Goal: Check status: Check status

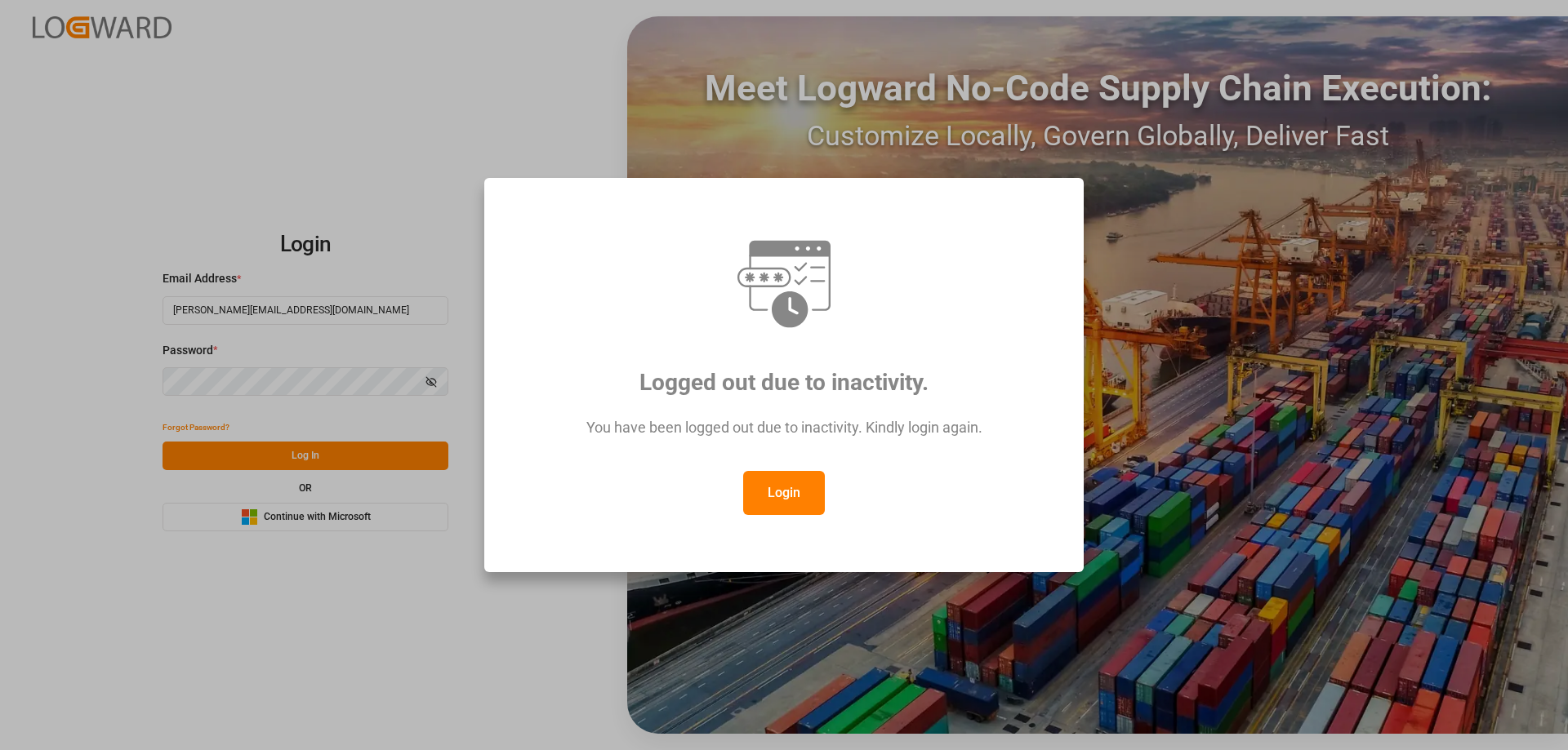
click at [786, 478] on button "Login" at bounding box center [784, 493] width 82 height 44
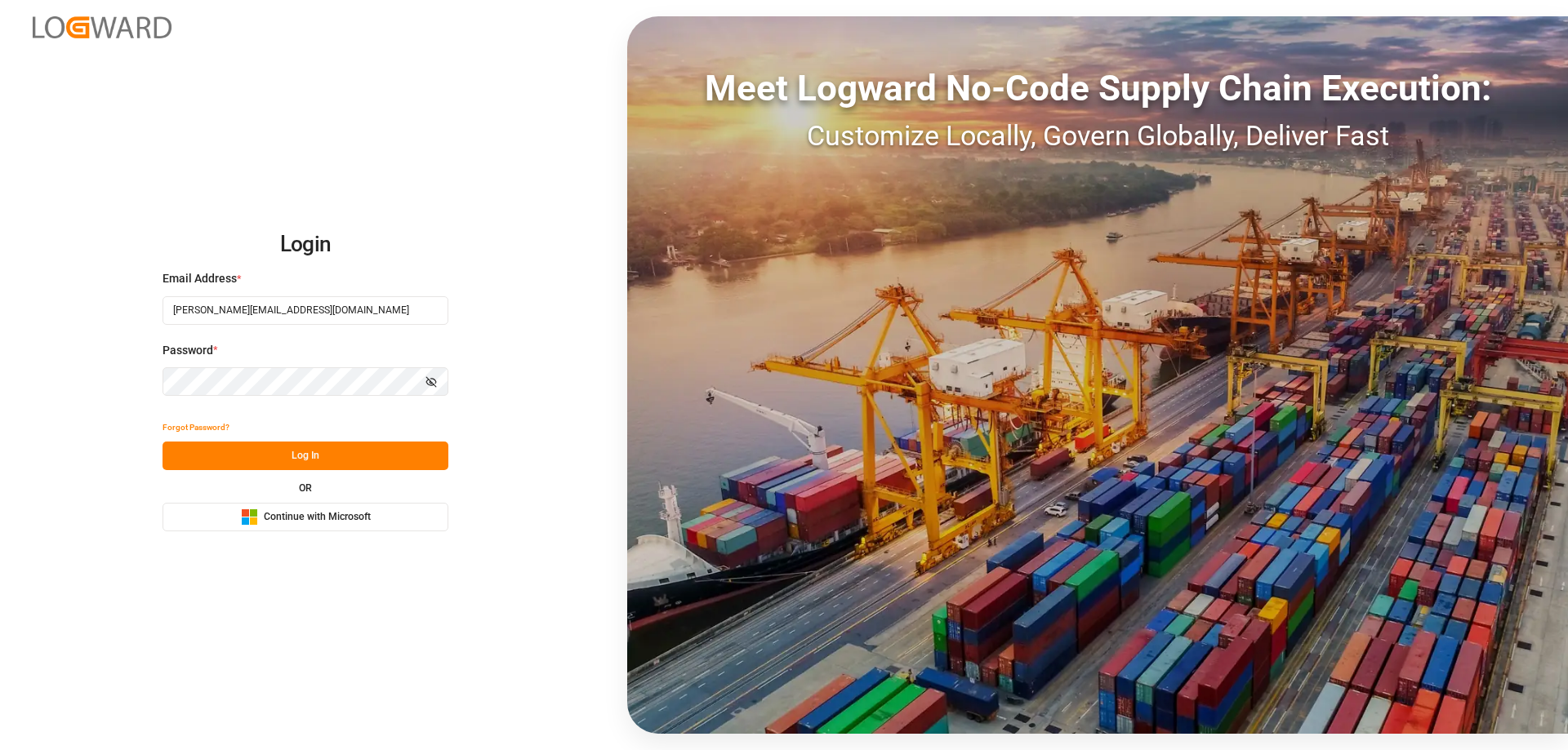
click at [301, 450] on button "Log In" at bounding box center [305, 455] width 286 height 29
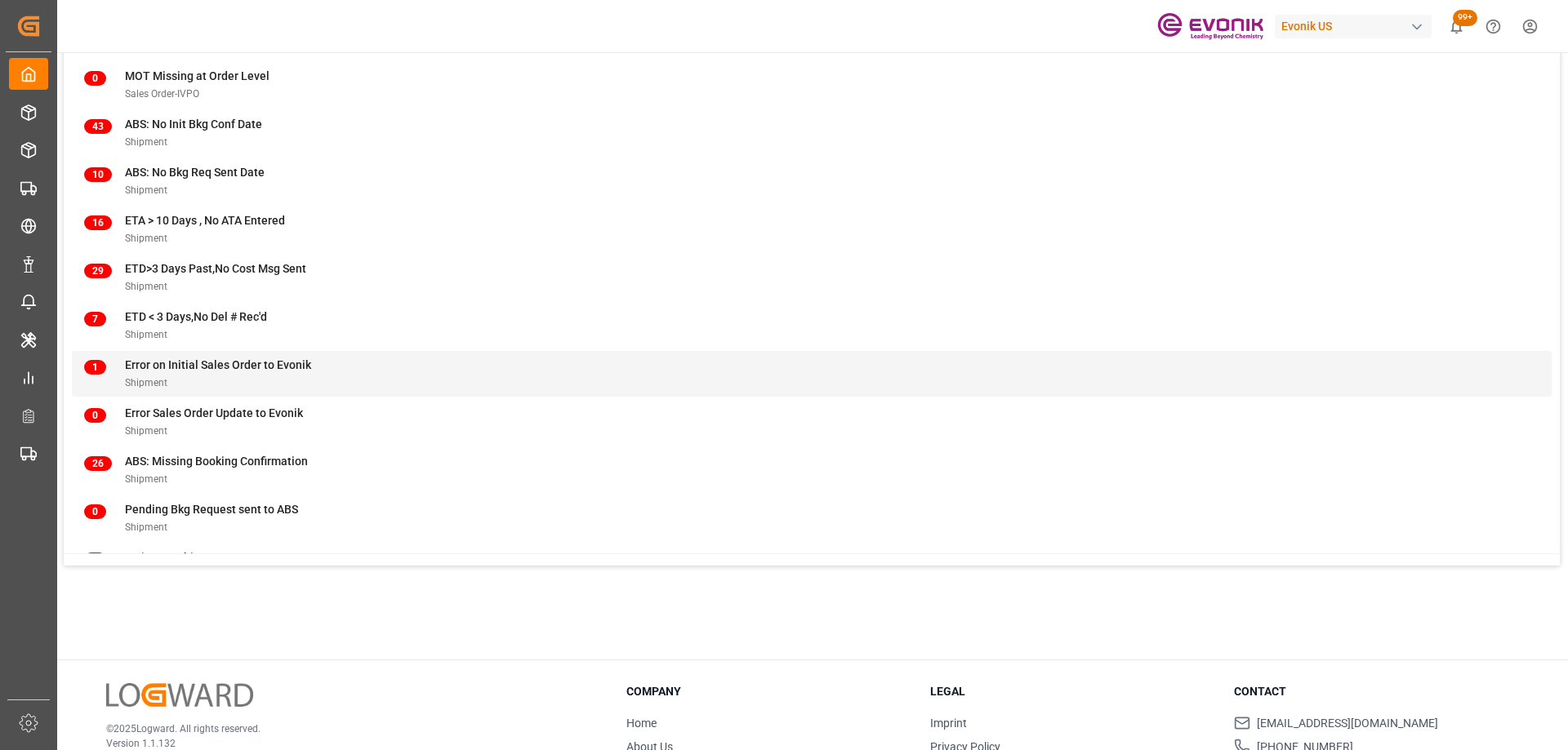
click at [326, 386] on div "1 Error on Initial Sales Order to Evonik Shipment" at bounding box center [812, 374] width 1455 height 34
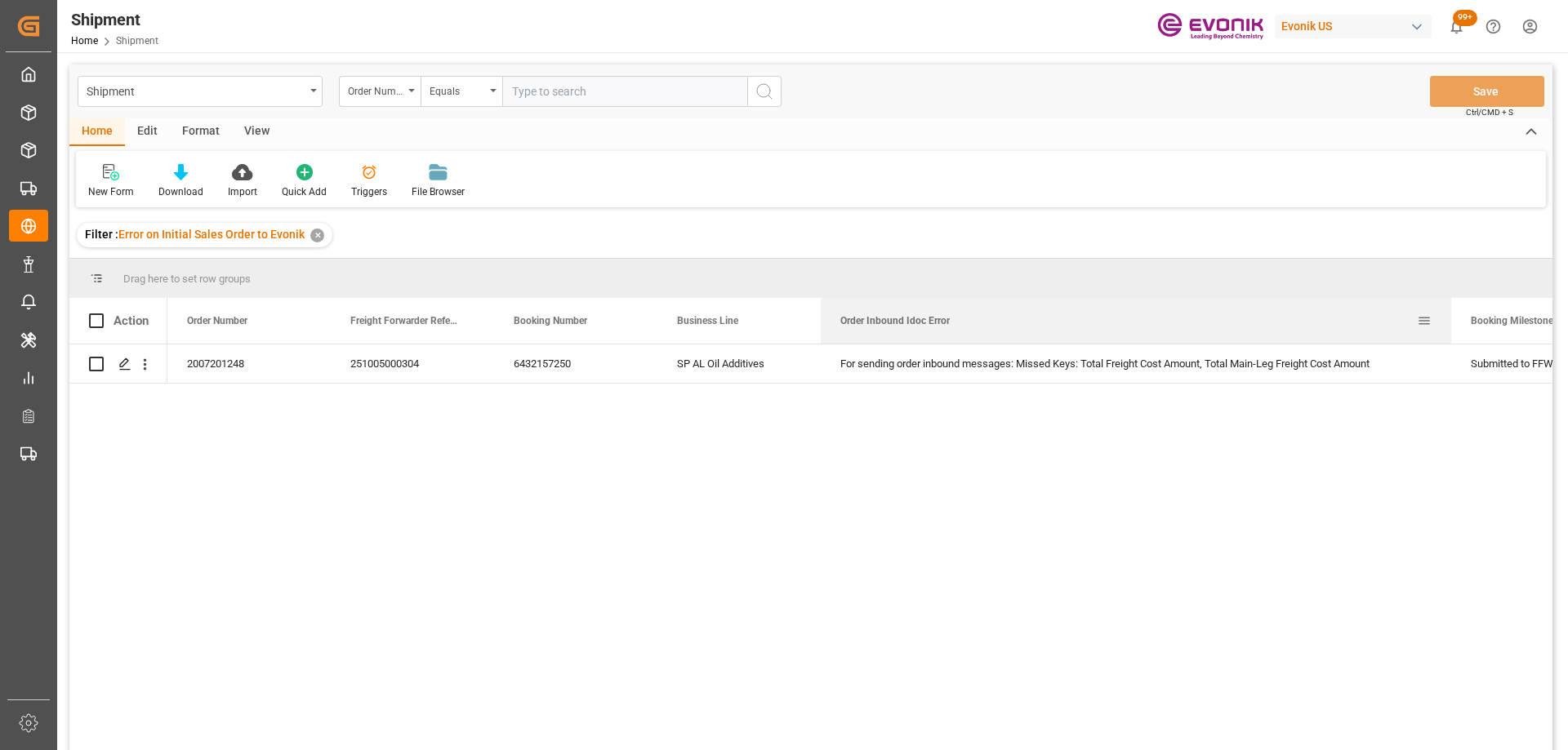
drag, startPoint x: 983, startPoint y: 322, endPoint x: 1450, endPoint y: 317, distance: 467.0
click at [1450, 317] on div at bounding box center [1451, 321] width 7 height 46
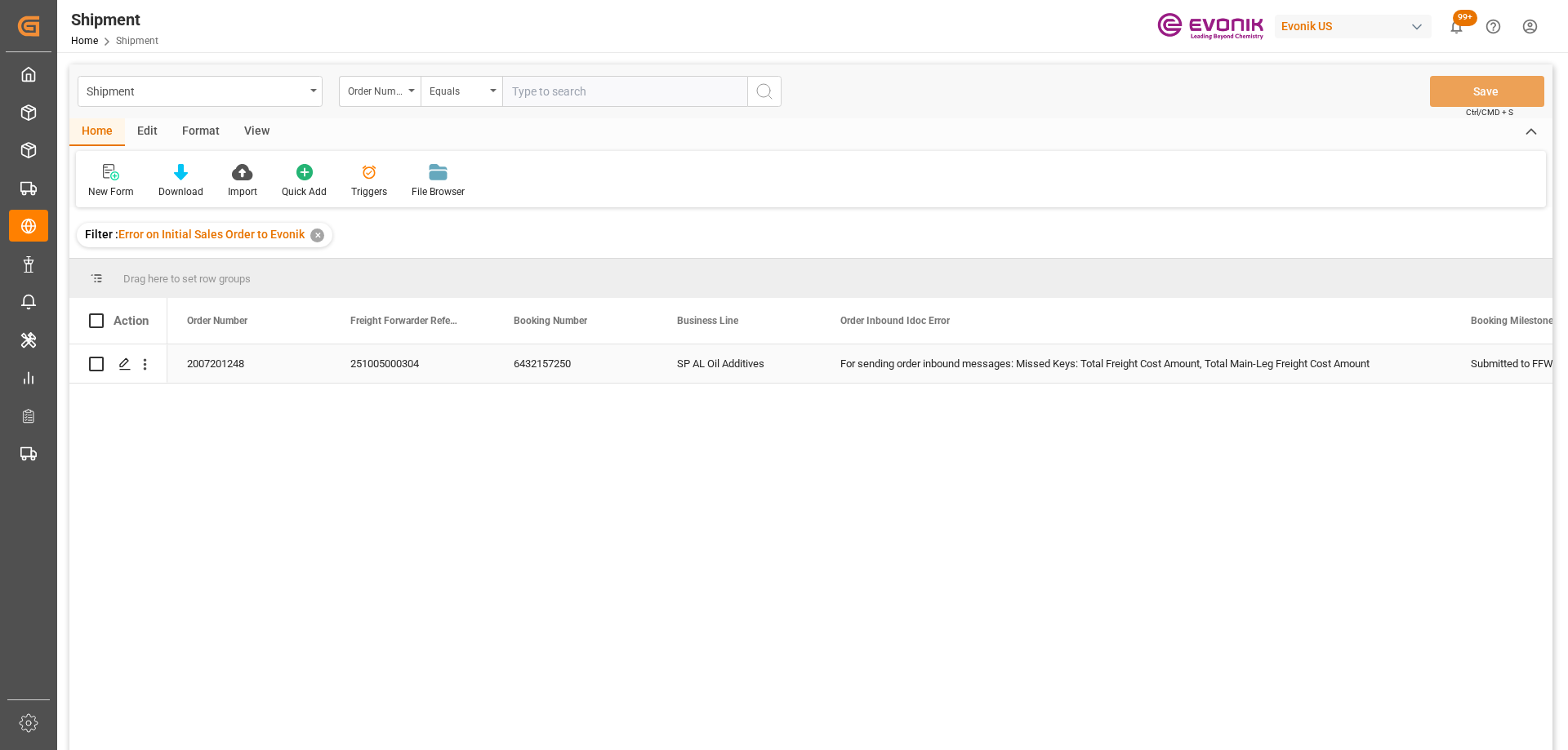
click at [416, 366] on div "251005000304" at bounding box center [412, 364] width 163 height 38
click at [143, 372] on icon "open menu" at bounding box center [144, 364] width 17 height 17
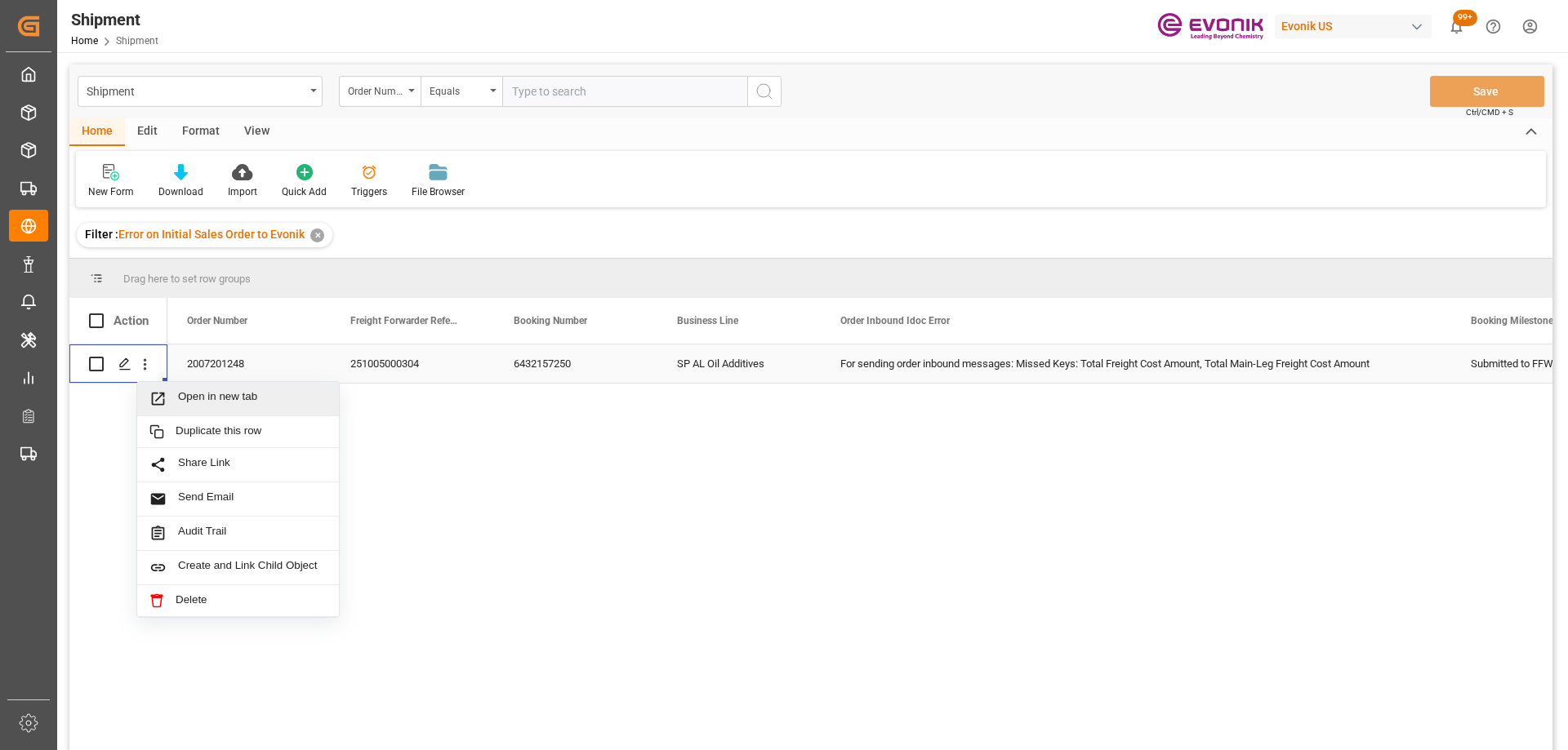
click at [171, 396] on span "Press SPACE to select this row." at bounding box center [163, 398] width 29 height 17
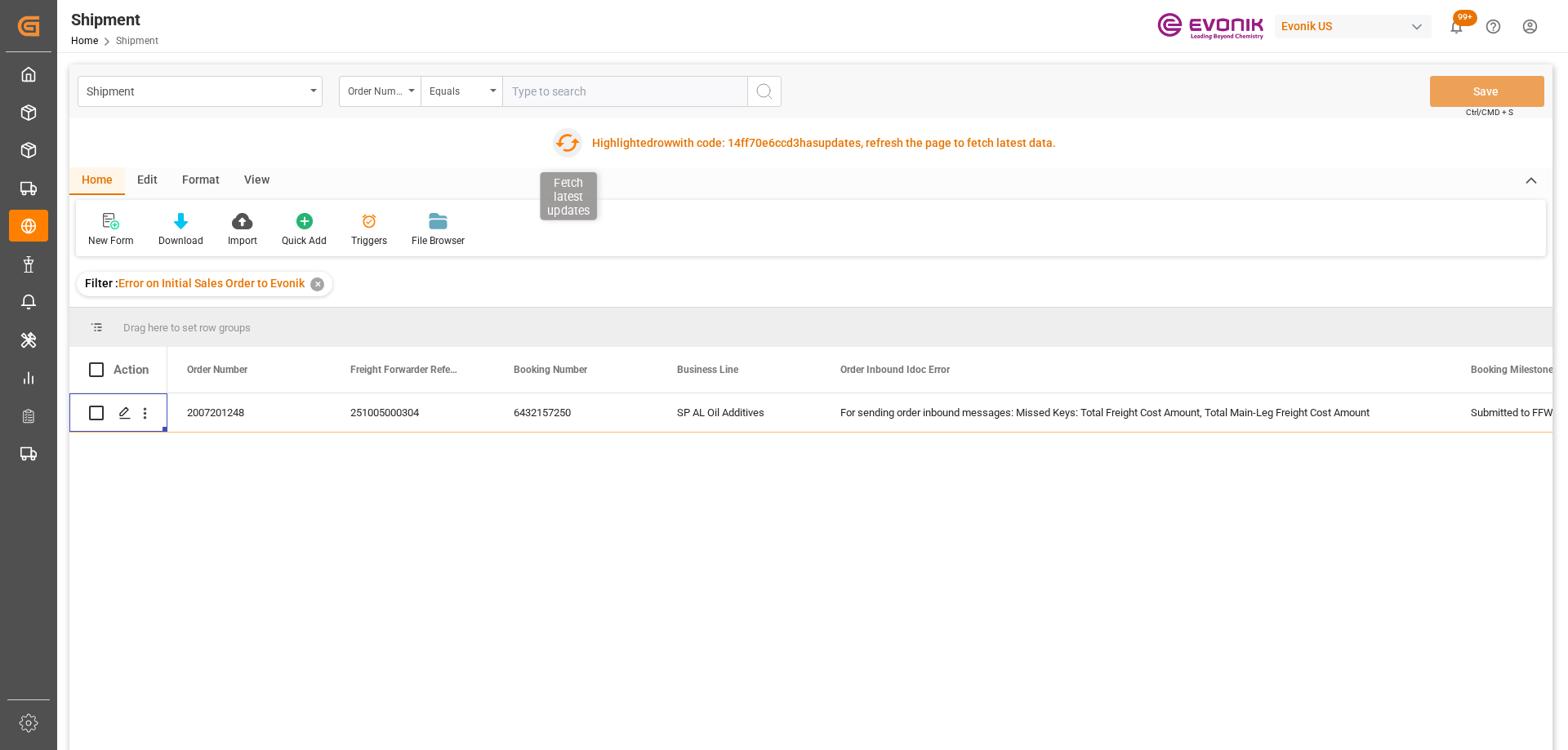
click at [568, 150] on icon "button" at bounding box center [568, 142] width 25 height 18
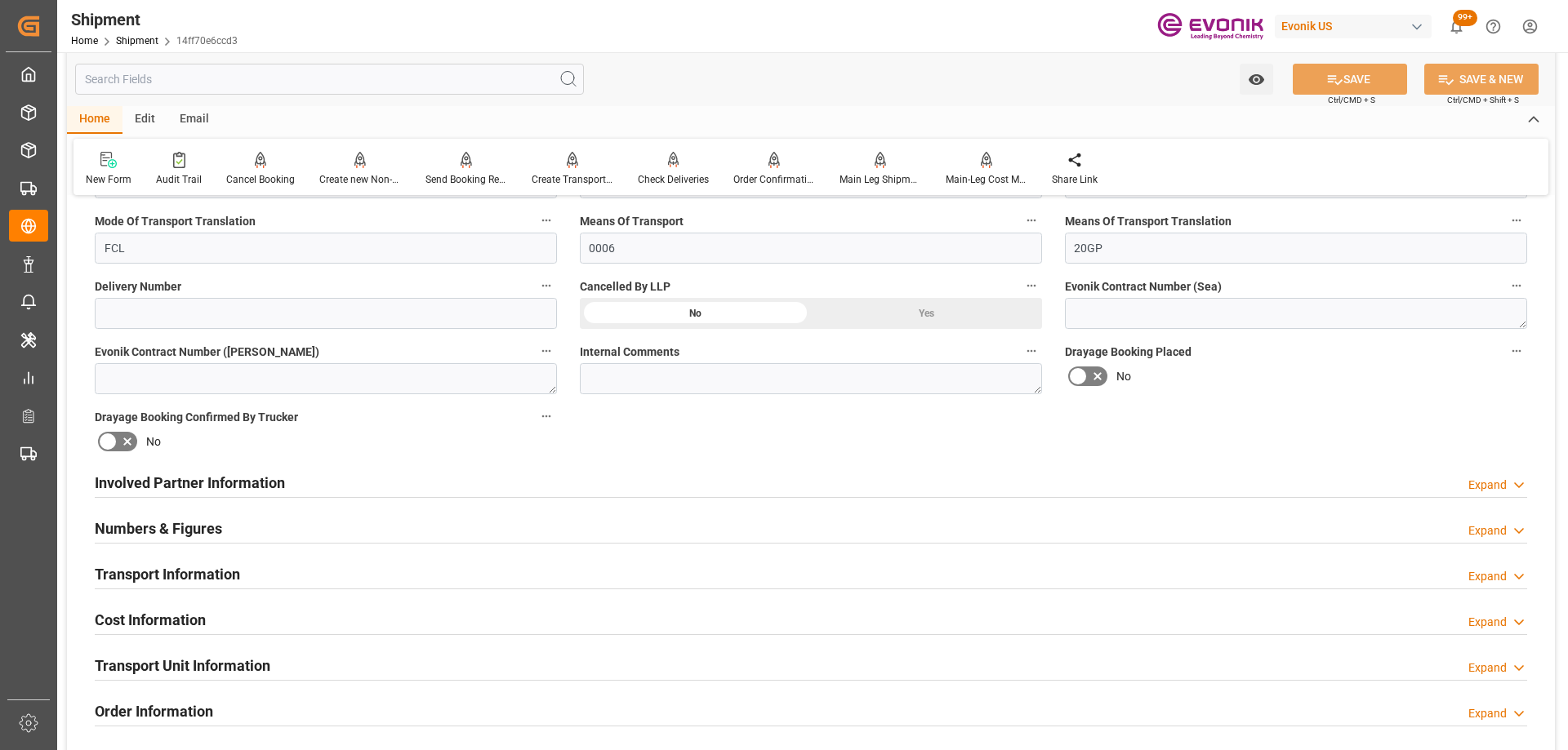
scroll to position [816, 0]
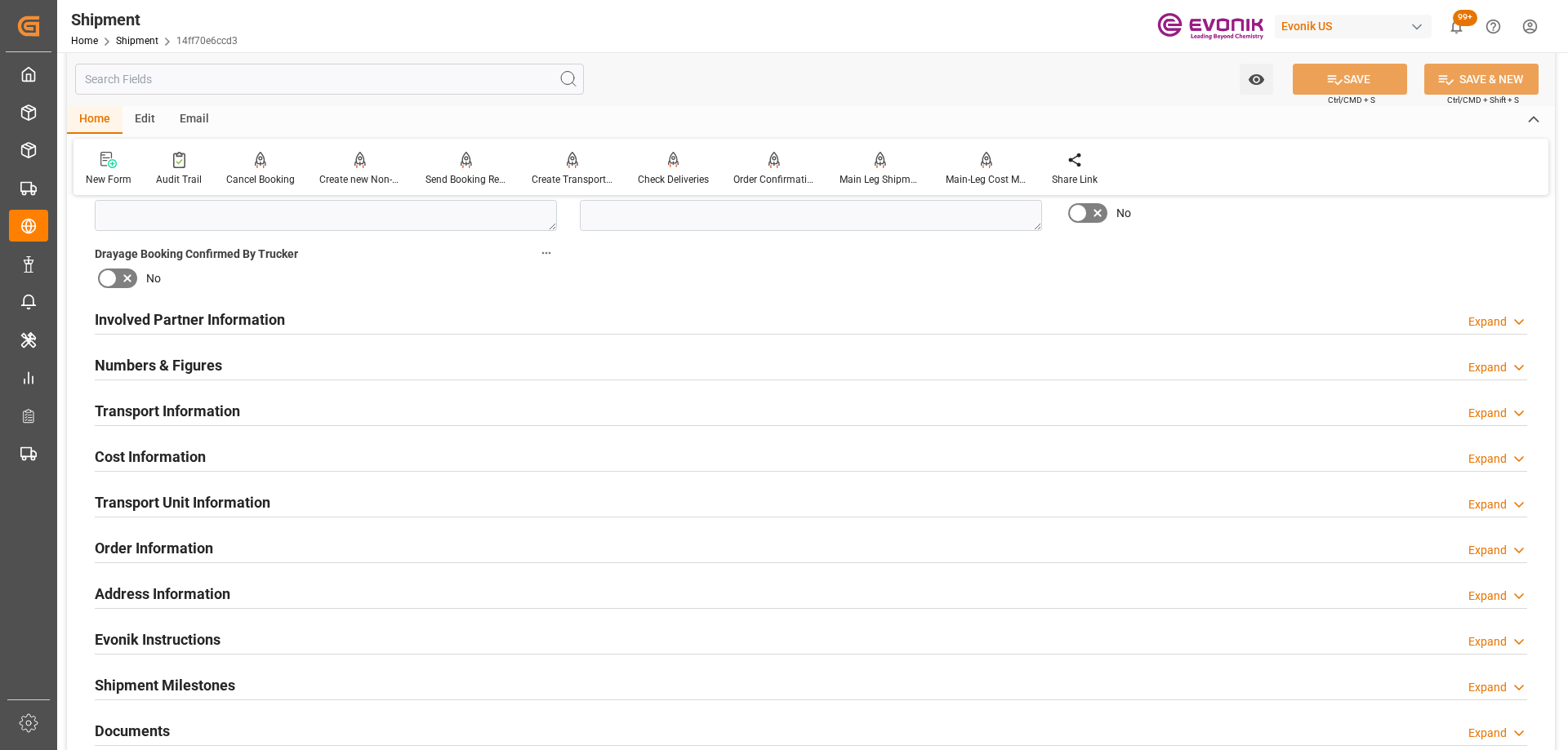
click at [247, 450] on div "Cost Information Expand" at bounding box center [811, 455] width 1432 height 31
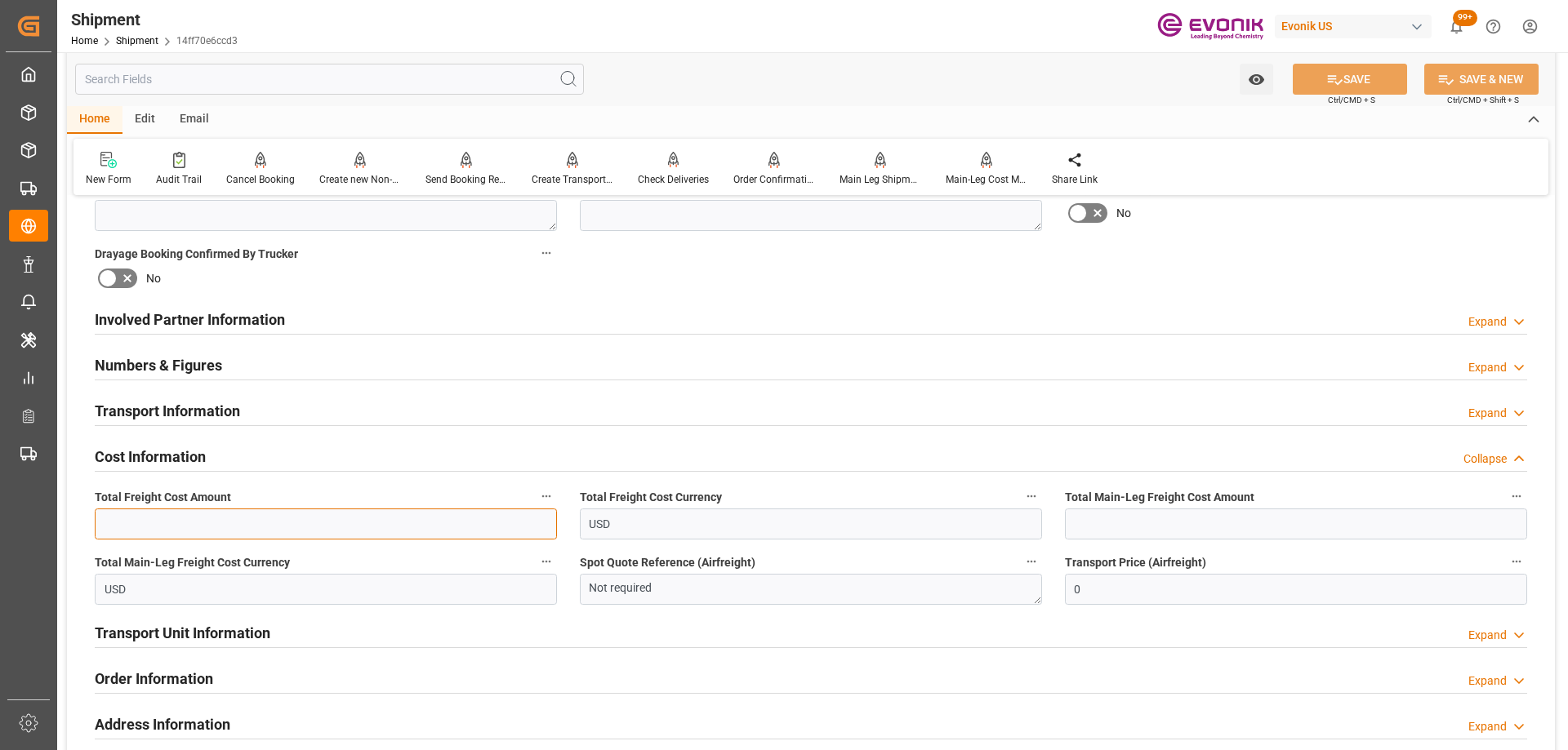
click at [245, 534] on input "text" at bounding box center [326, 524] width 462 height 31
click at [1176, 532] on input "text" at bounding box center [1296, 524] width 462 height 31
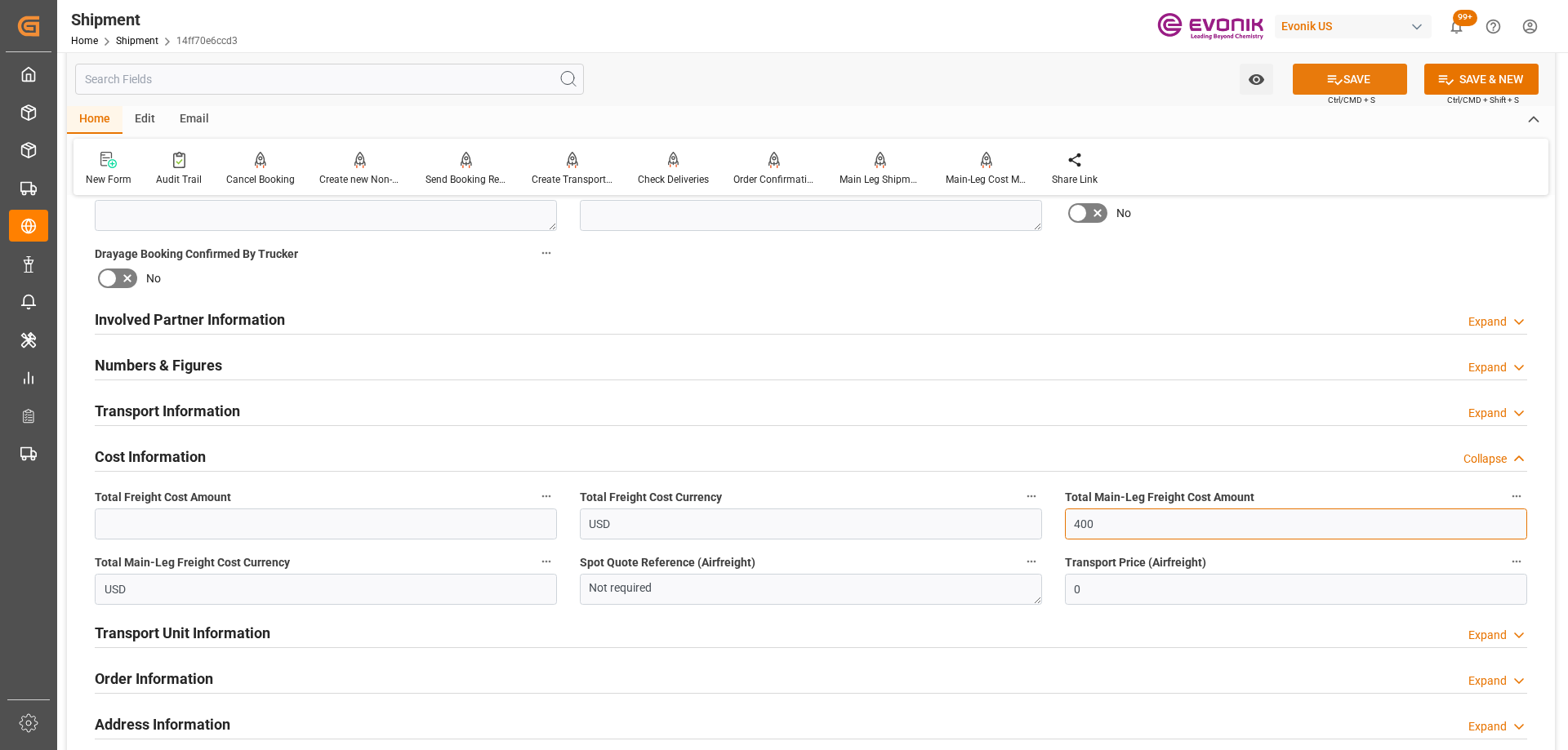
type input "400"
click at [1359, 81] on button "SAVE" at bounding box center [1350, 79] width 115 height 31
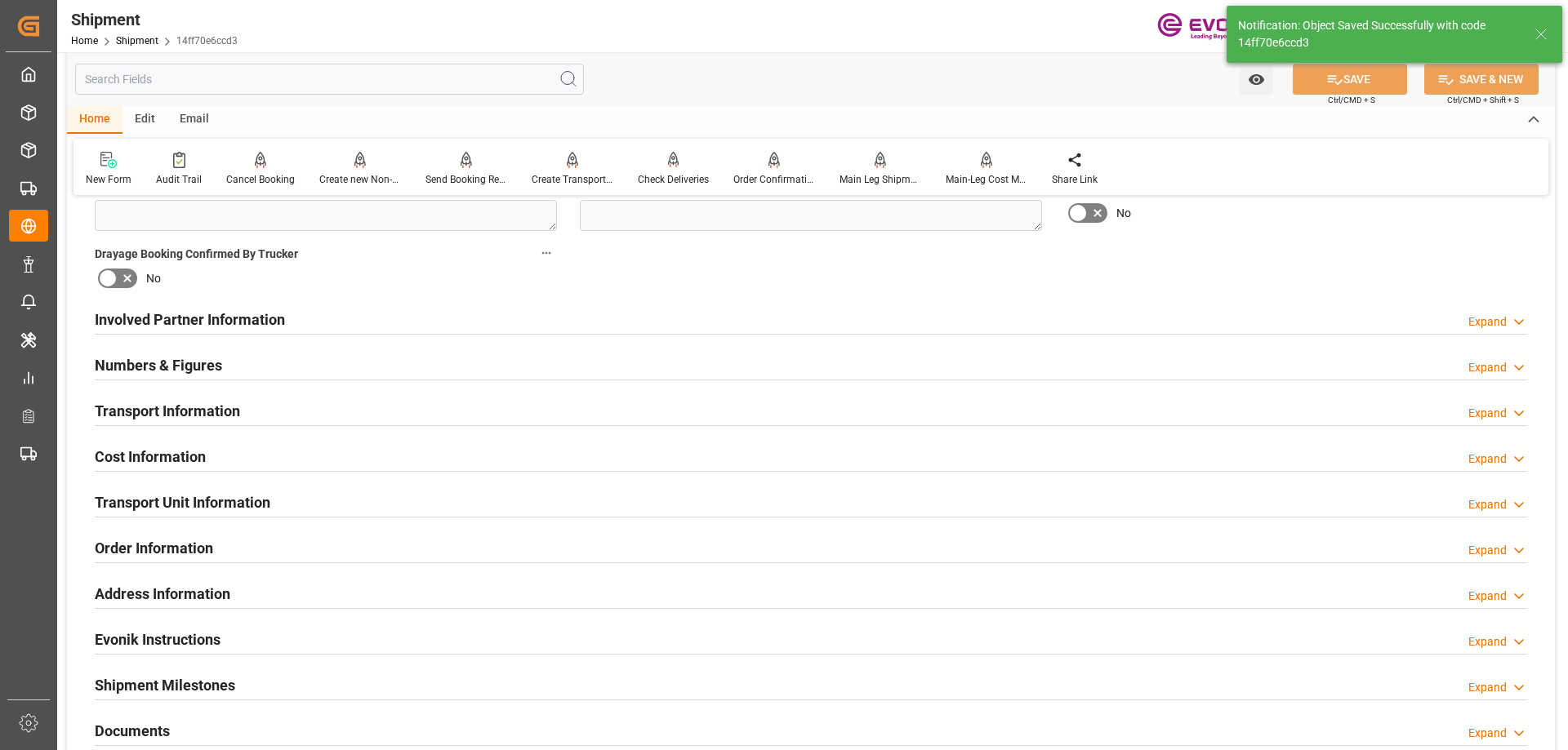
scroll to position [979, 0]
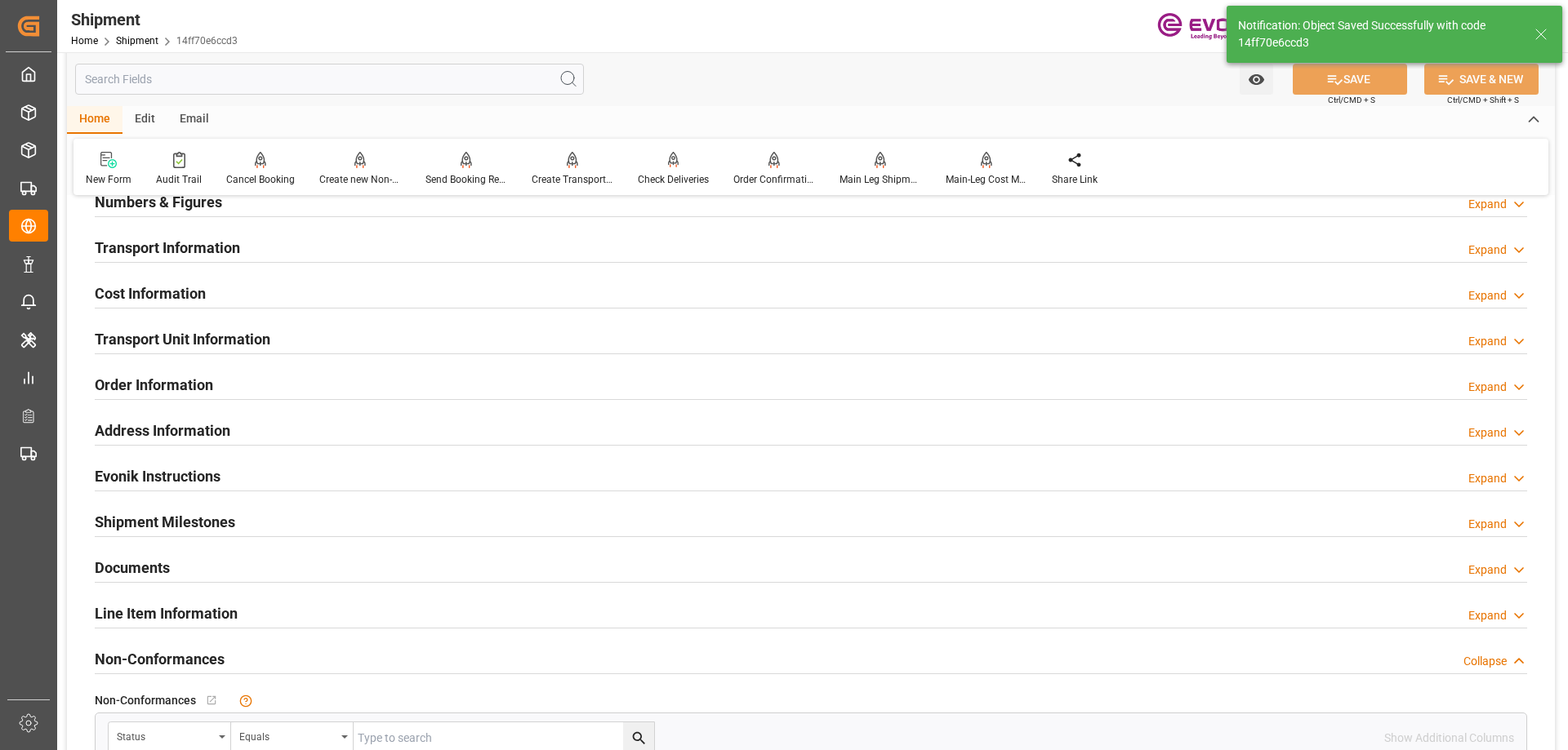
click at [320, 347] on div "Transport Unit Information Expand" at bounding box center [811, 338] width 1432 height 31
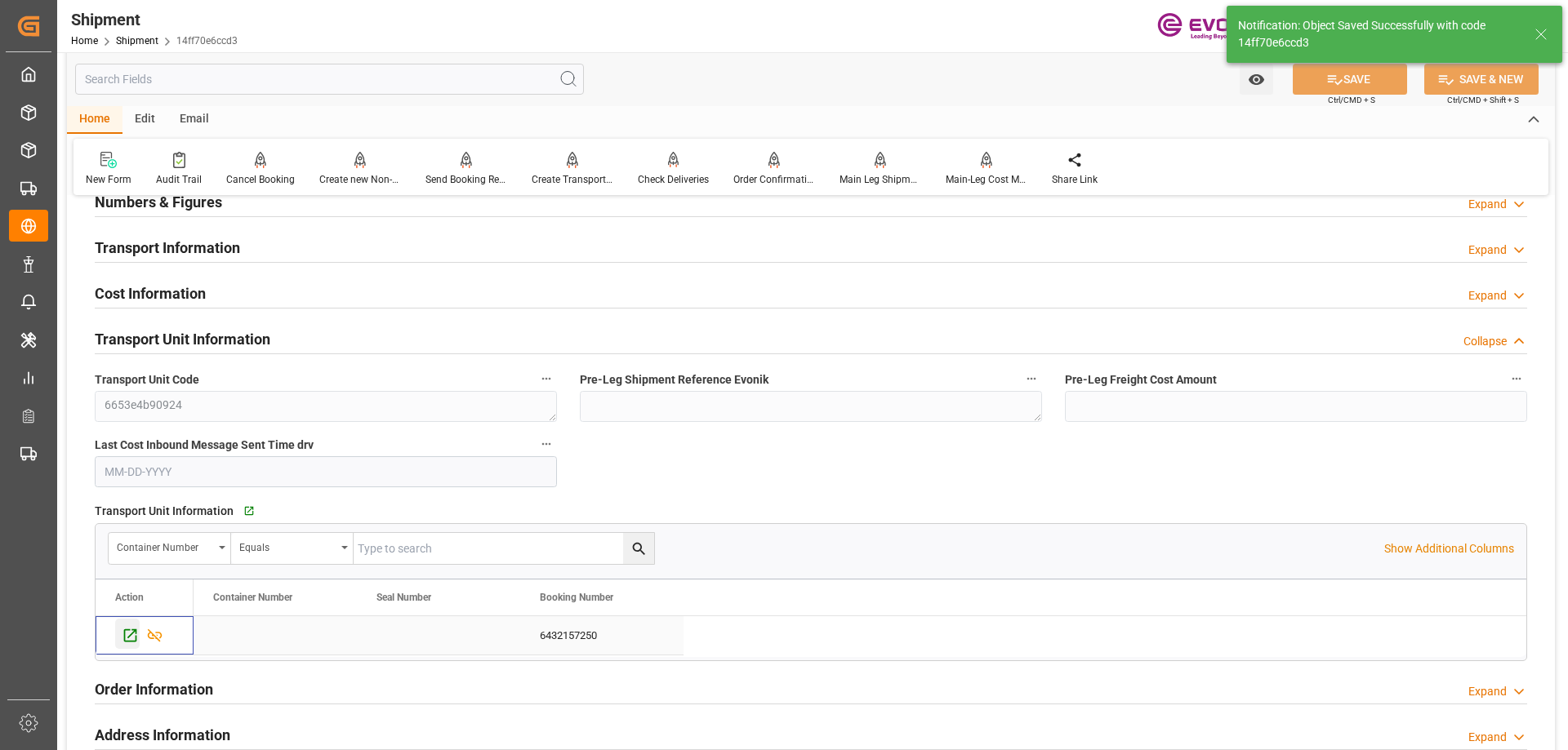
click at [131, 630] on icon "Press SPACE to select this row." at bounding box center [130, 635] width 17 height 17
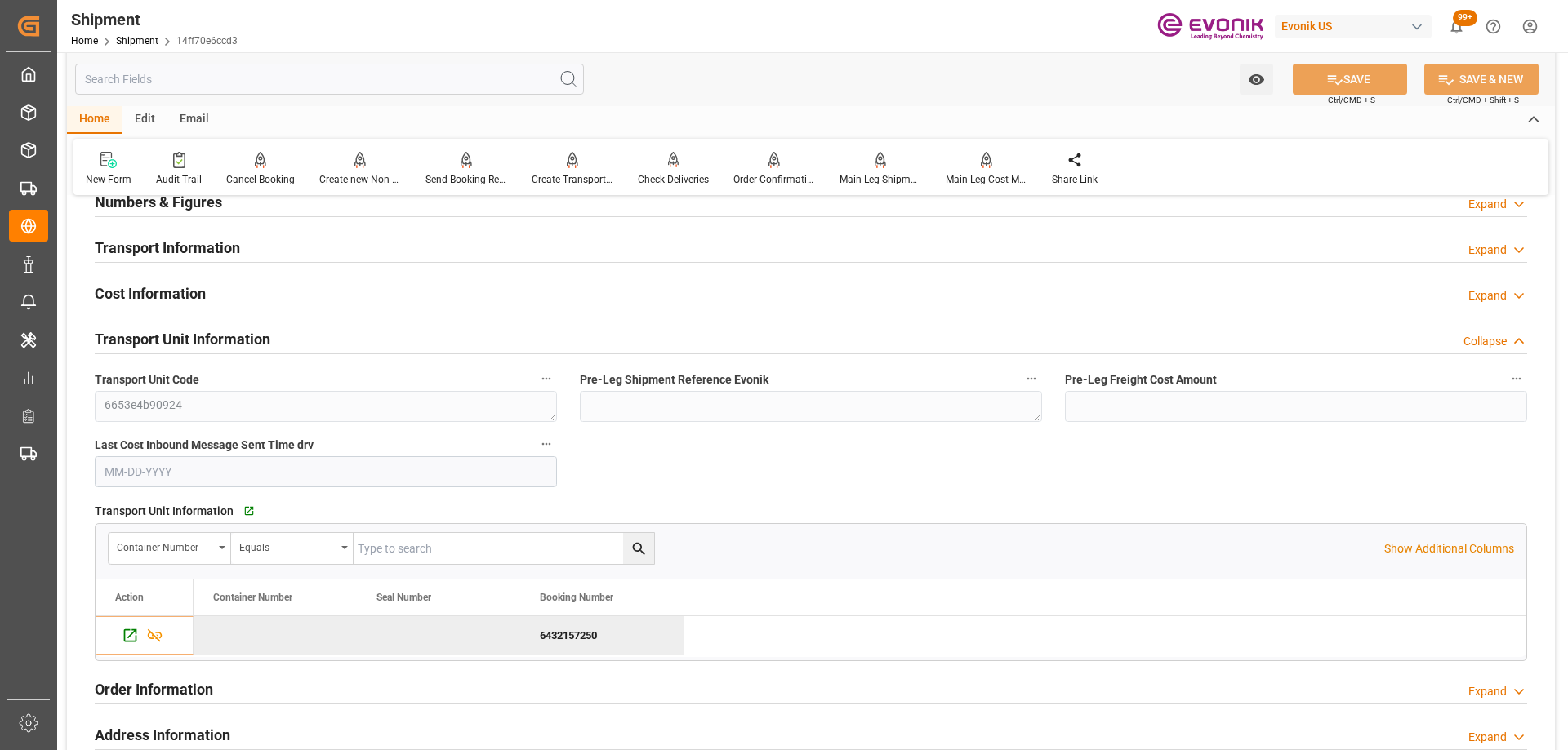
click at [341, 66] on input "text" at bounding box center [329, 79] width 509 height 31
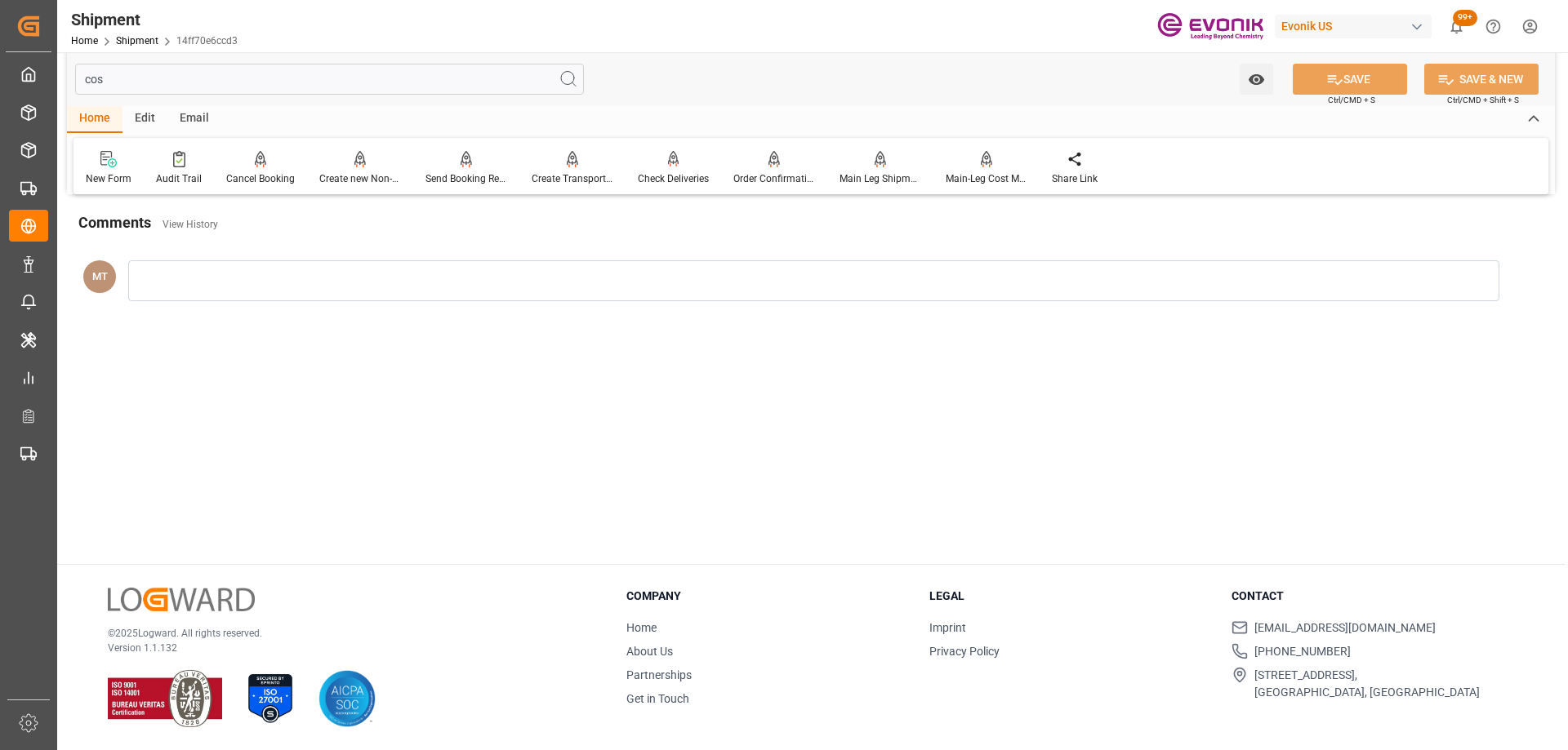
scroll to position [0, 0]
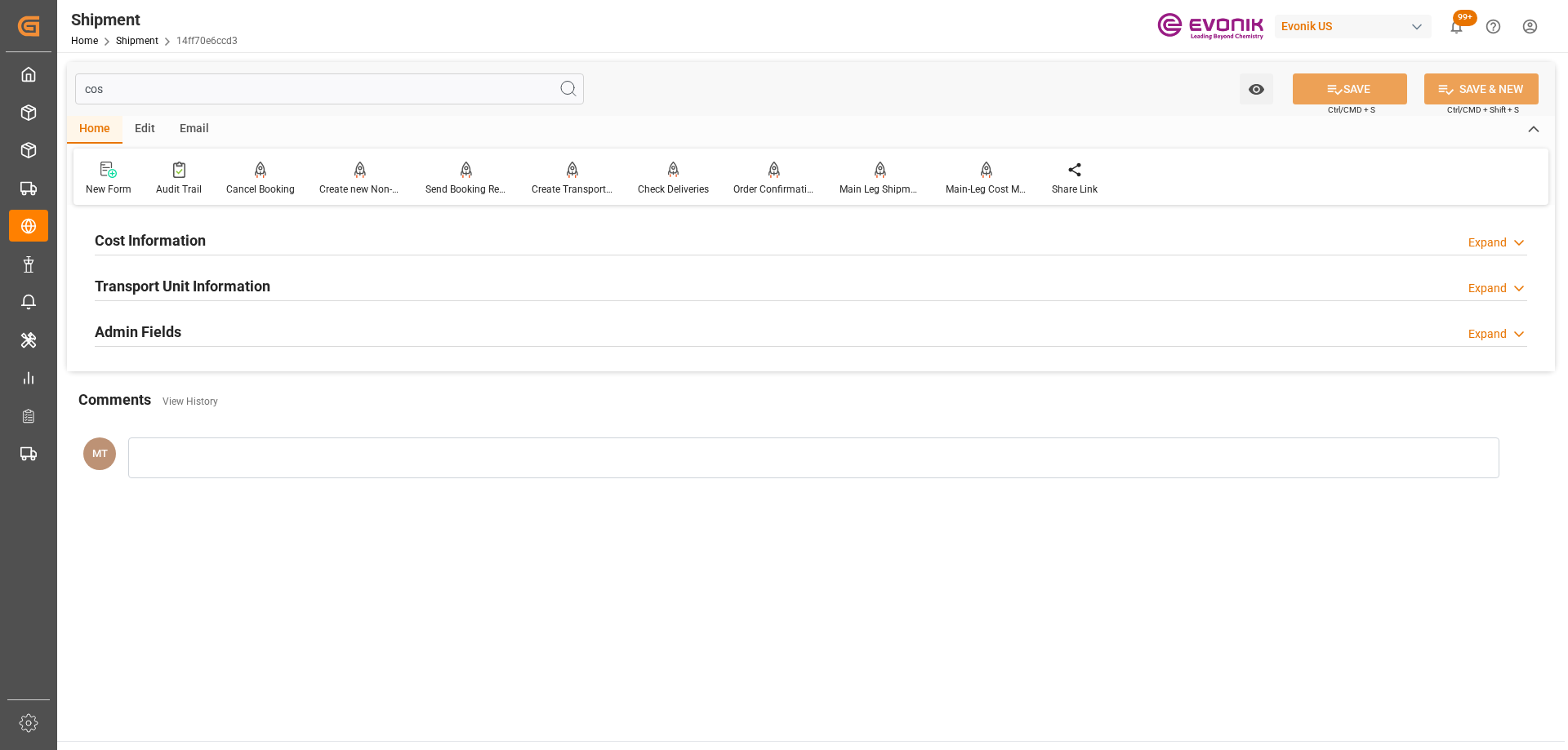
type input "cos"
click at [279, 246] on div "Cost Information Expand" at bounding box center [811, 239] width 1432 height 31
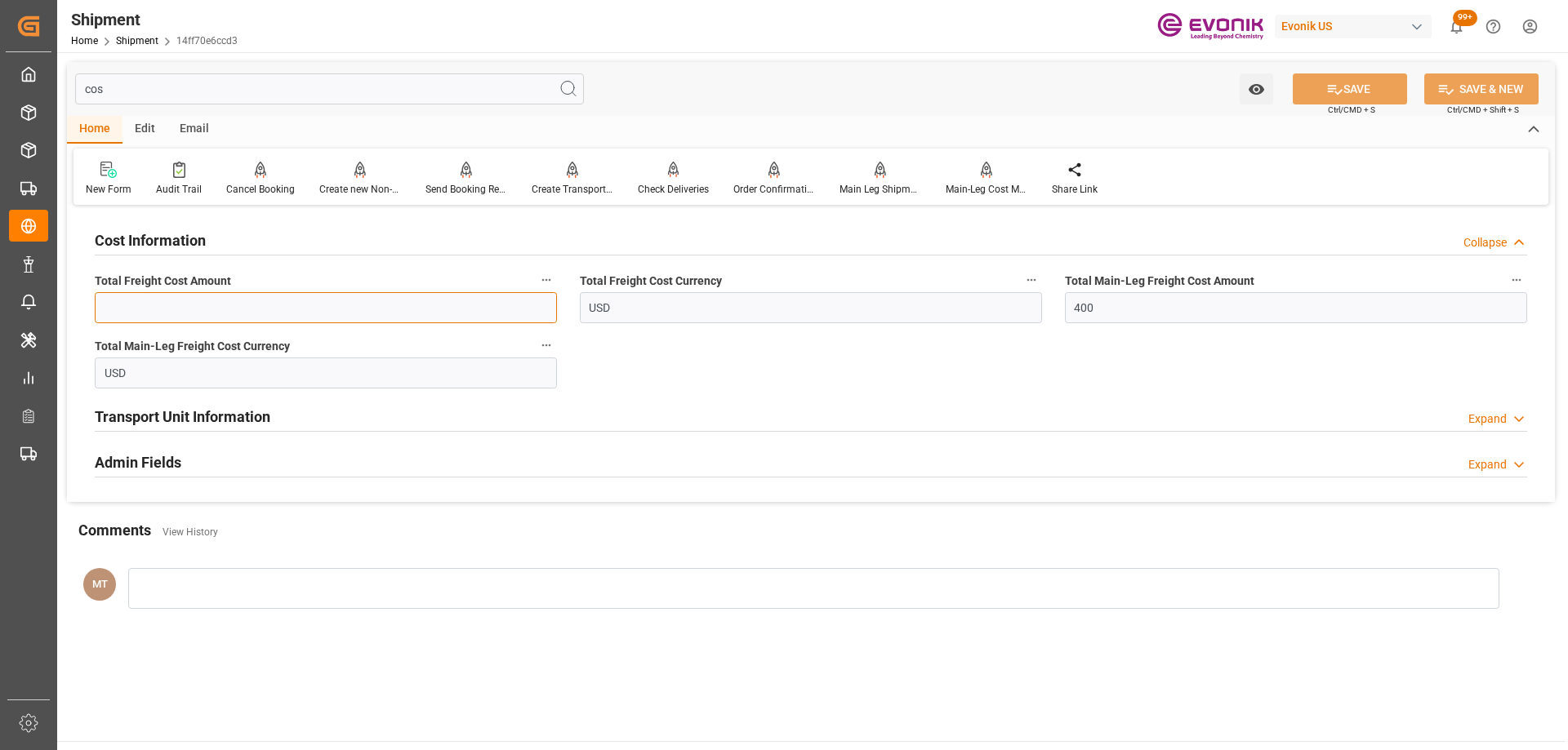
click at [215, 313] on input "text" at bounding box center [326, 308] width 462 height 31
type input "800"
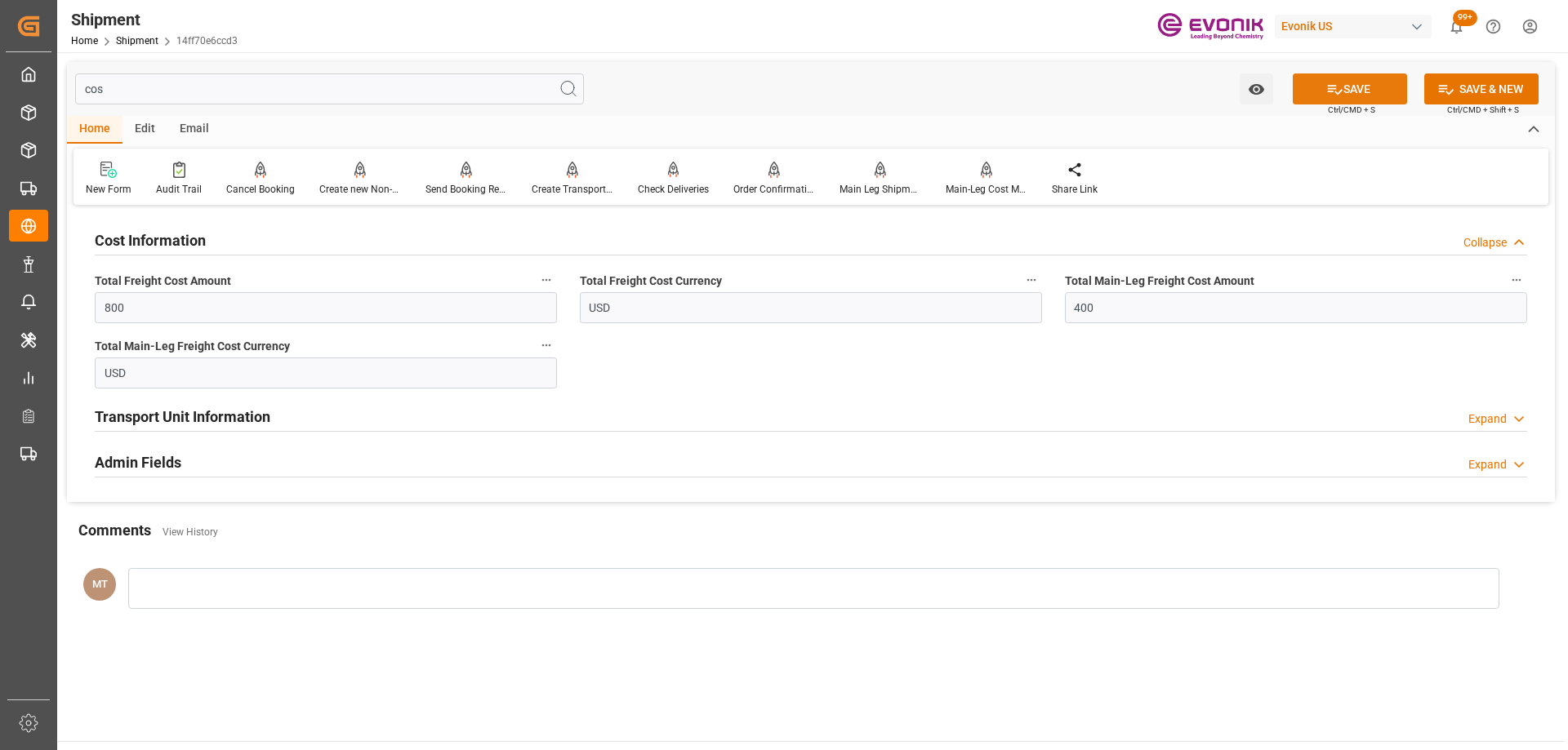
click at [1356, 90] on button "SAVE" at bounding box center [1350, 89] width 115 height 31
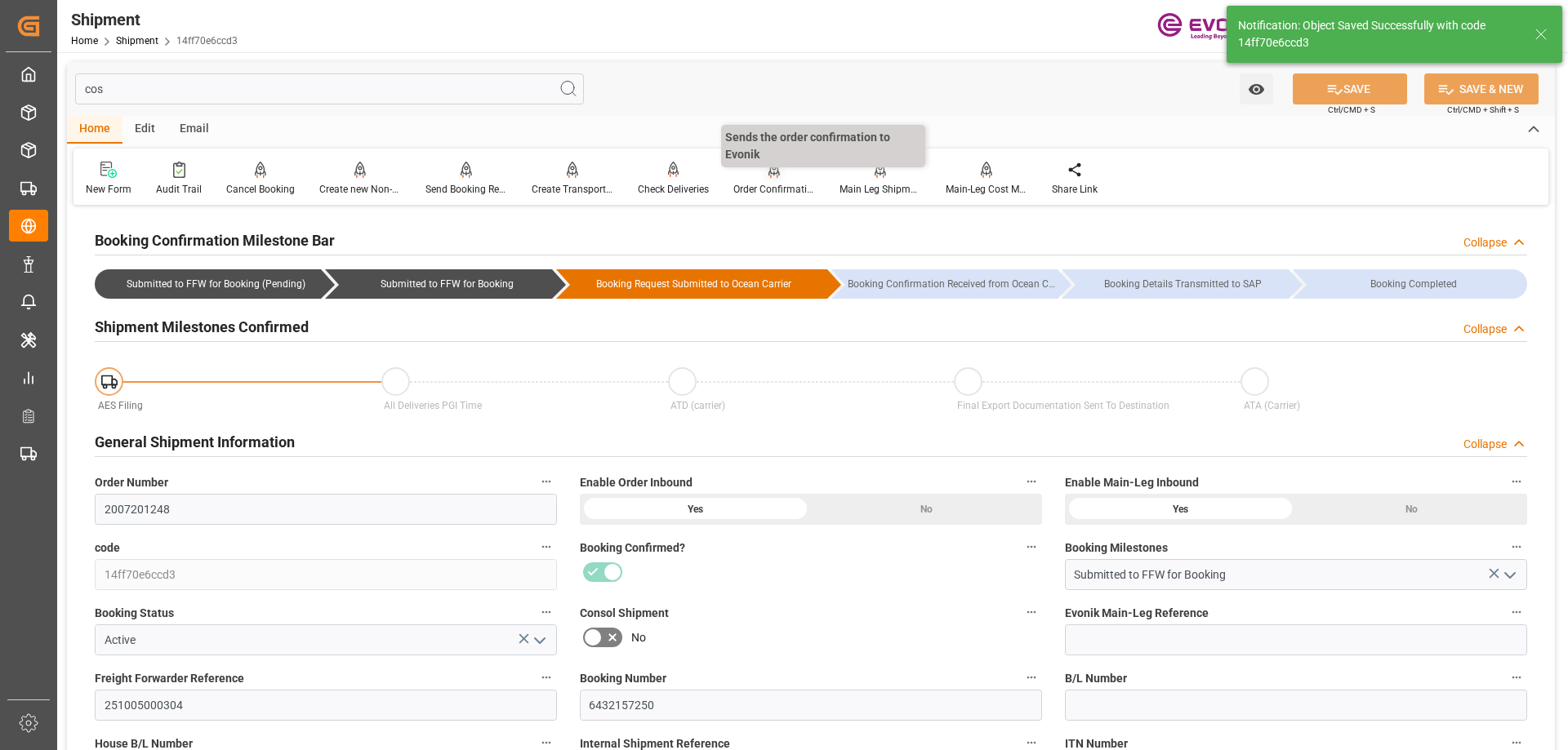
click at [755, 186] on div "Order Confirmation" at bounding box center [774, 189] width 82 height 15
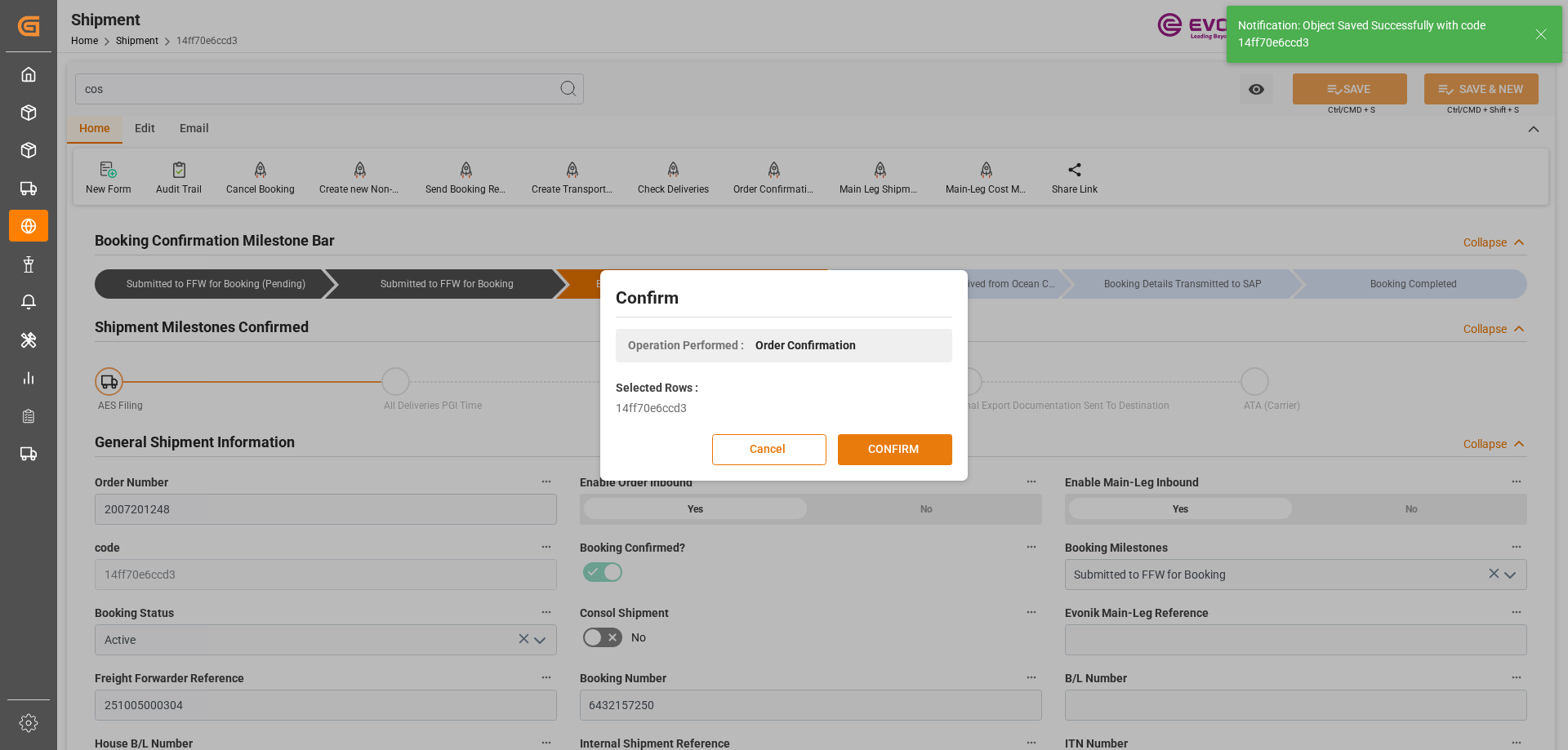
click at [896, 464] on button "CONFIRM" at bounding box center [895, 450] width 115 height 31
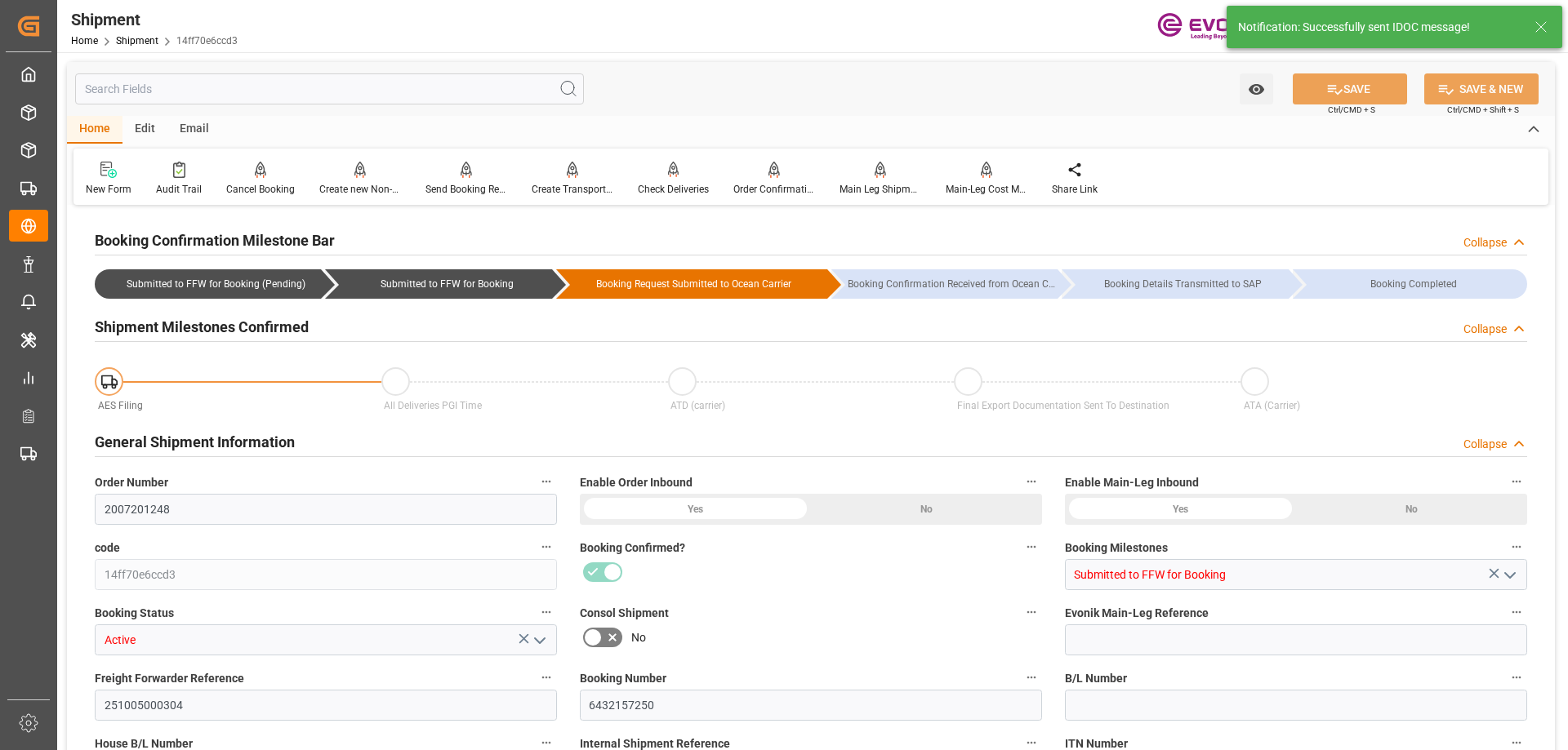
type input "Cosco"
type input "COSCO Shipping Co. Ltd."
type input "11"
type input "220"
type input "8624"
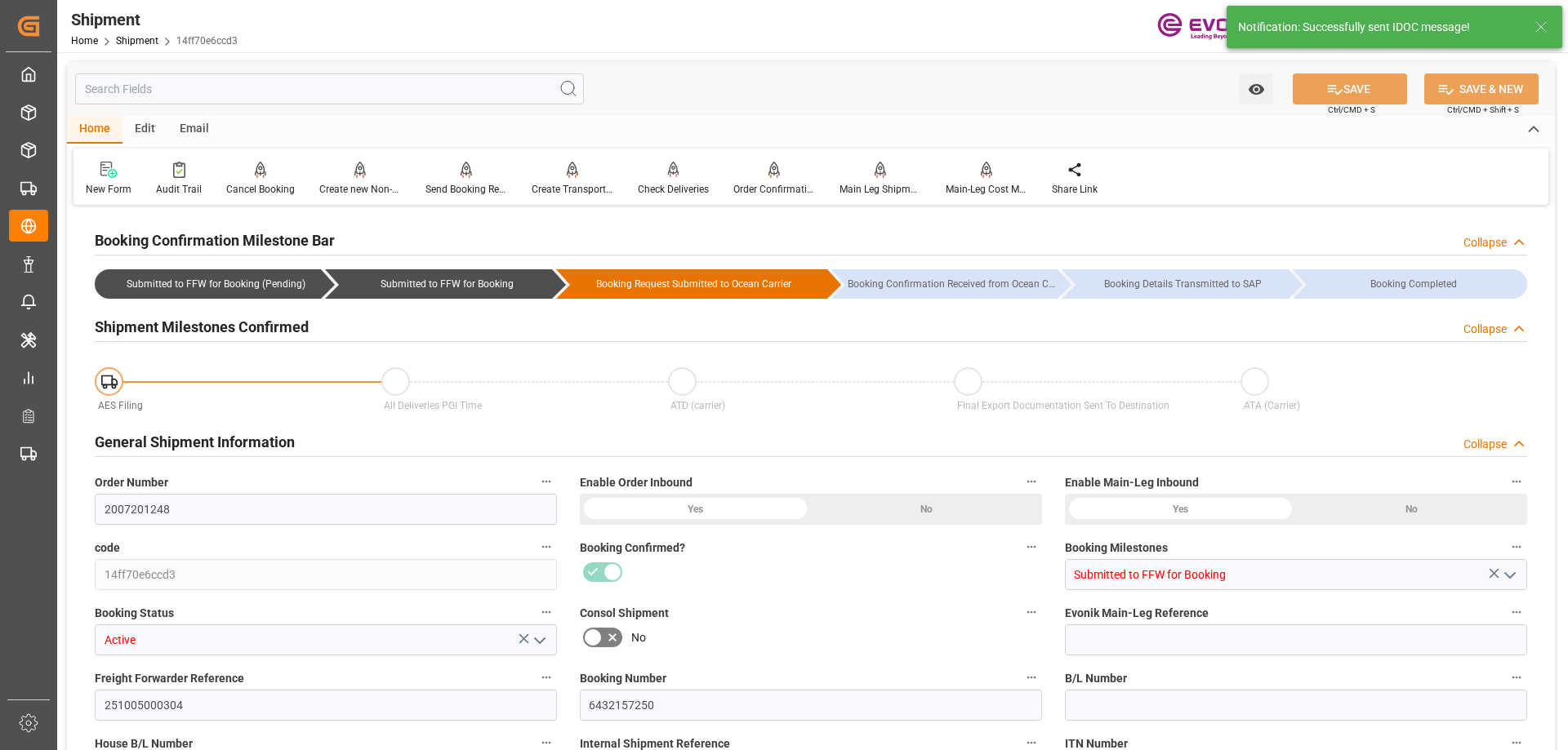
type input "14.6811"
type input "USHOU"
type input "CNXGA"
type input "9300790"
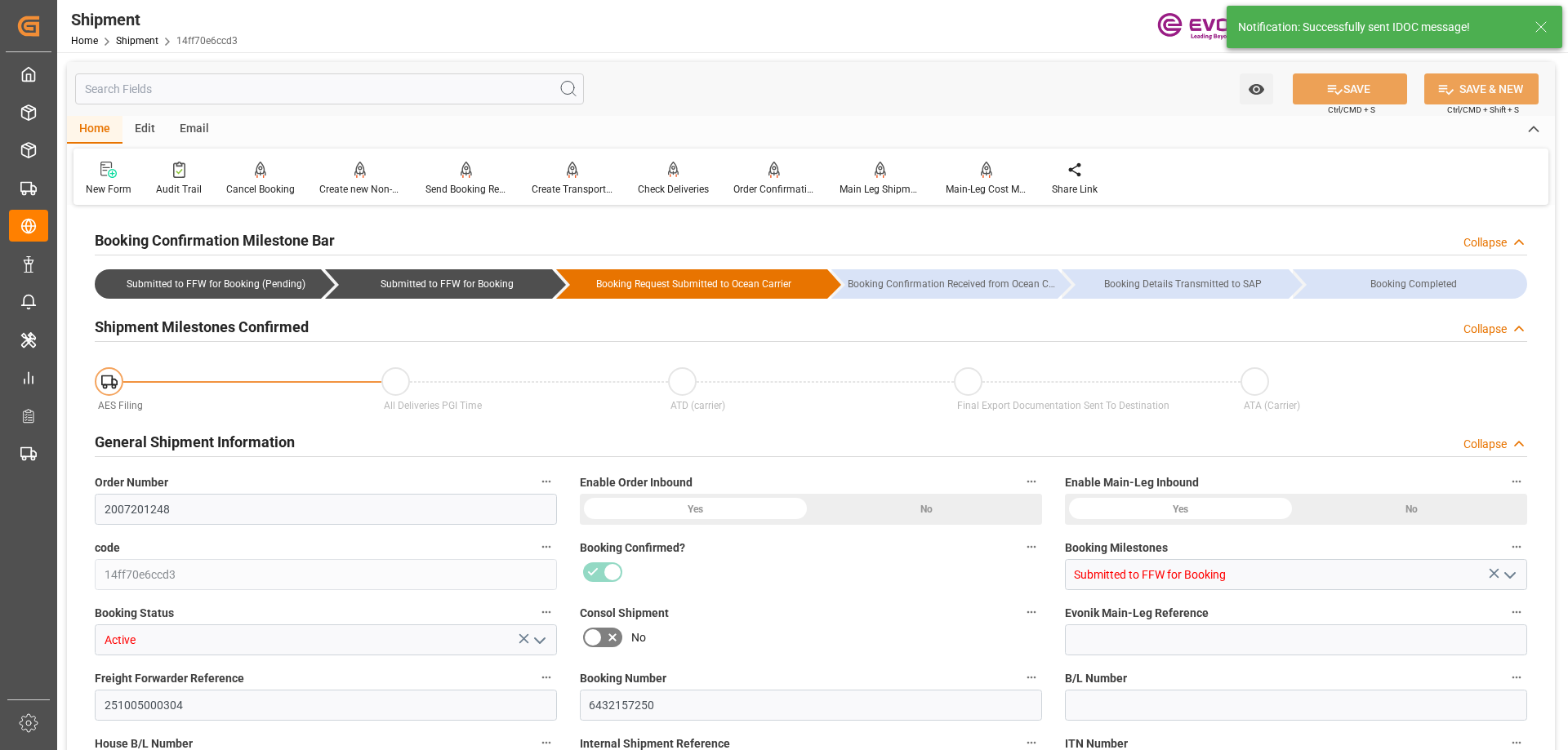
type input "9300790"
type input "800"
type input "400"
type input "0"
type input "400"
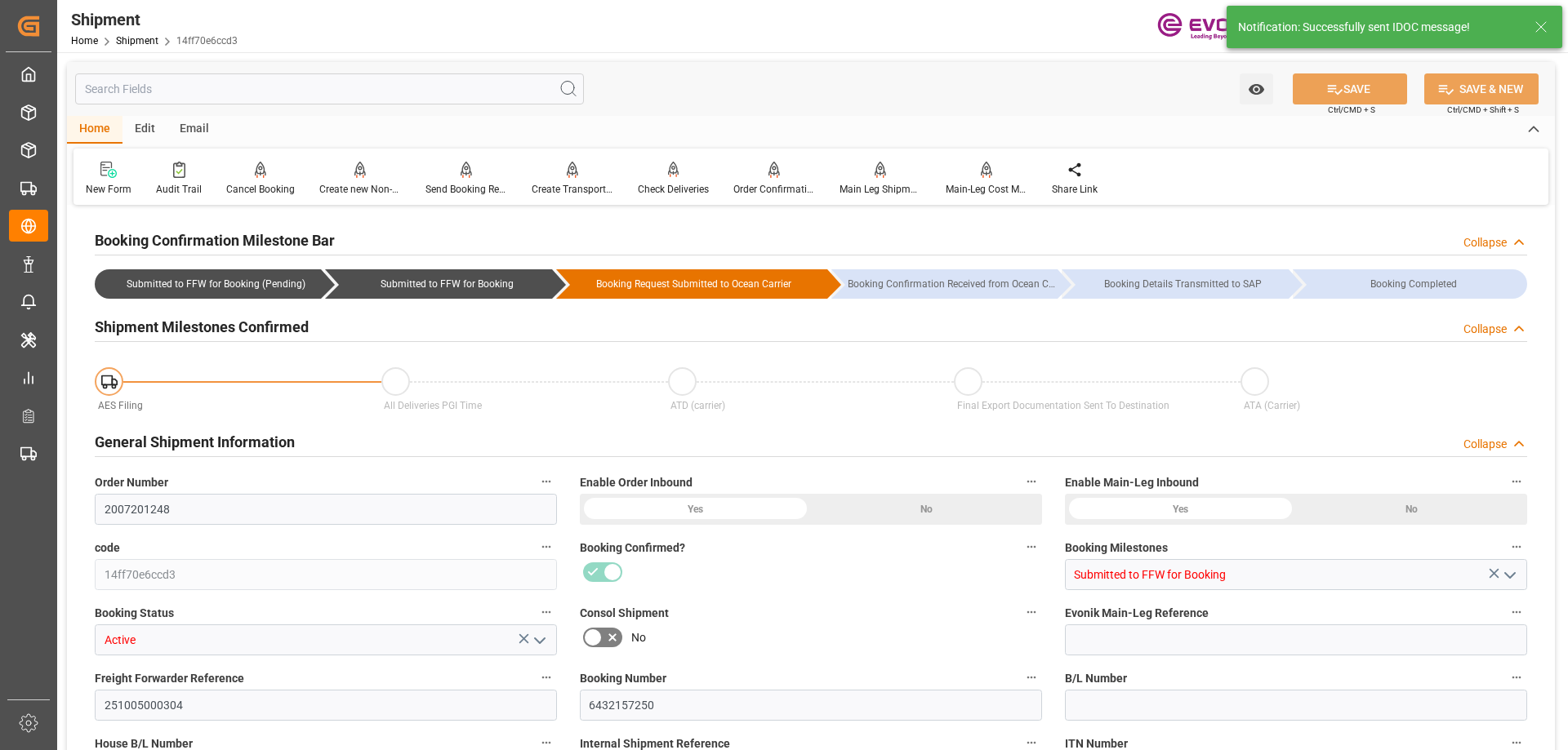
type input "44"
type input "DR"
type input "0"
type input "Cosco"
type input "COSCO Shipping Co. Ltd."
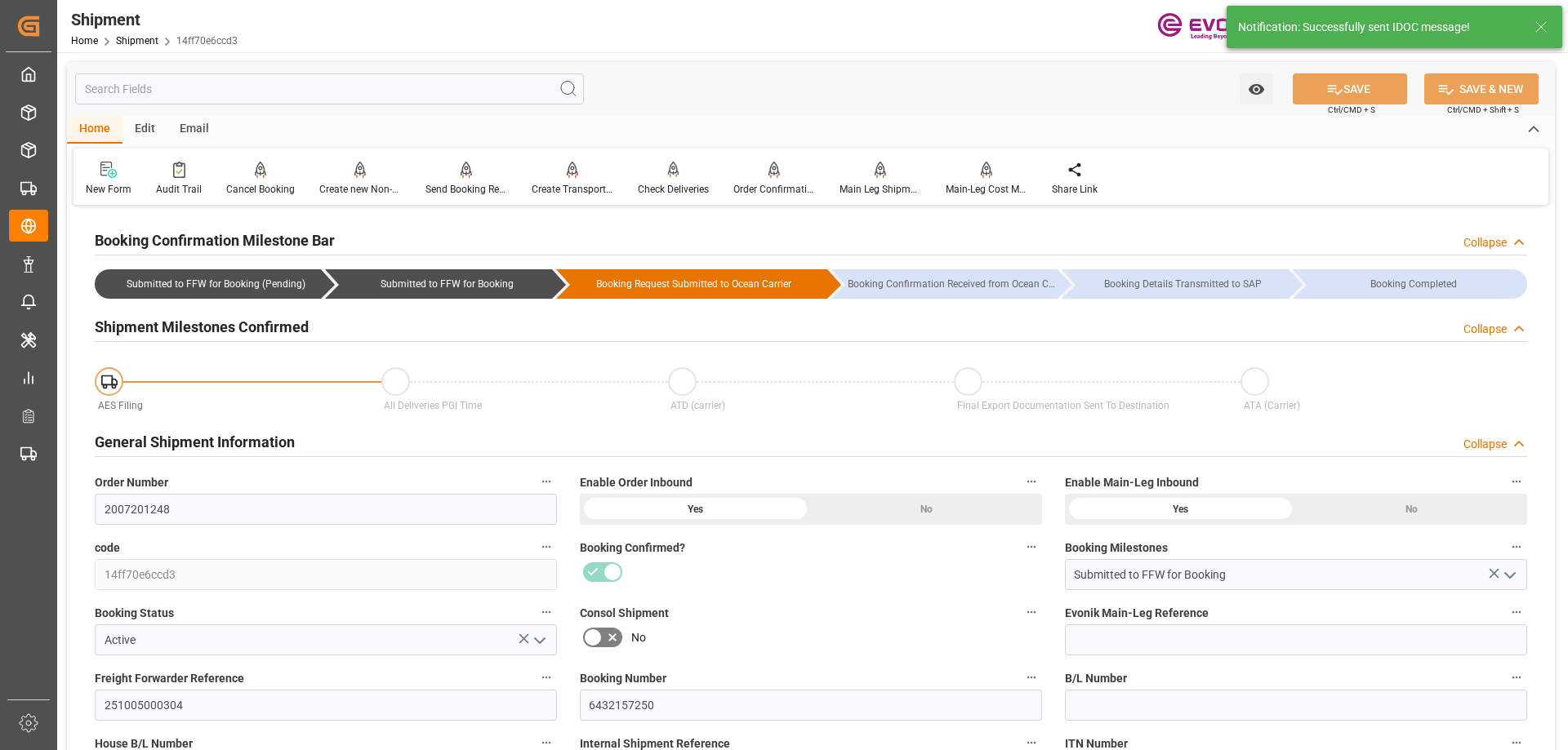
type input "10-21-2025 00:00"
type input "12-02-2025 00:00"
type input "10-17-2025 16:00"
type input "10-15-2025 00:00"
type input "10-09-2025 00:00"
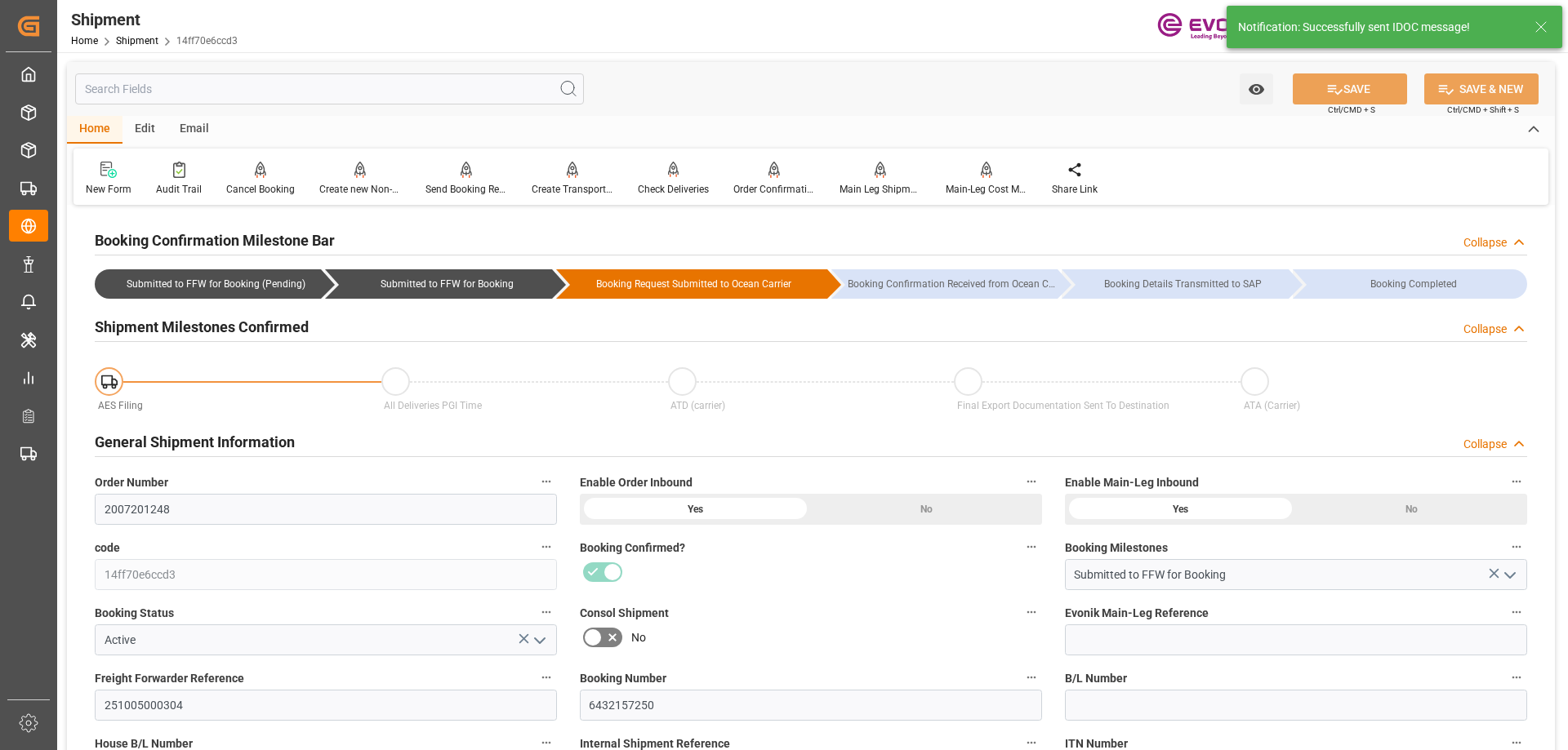
type input "10-17-2025 16:00"
type input "12-14-2025"
type input "09-30-2025 03:00"
type input "09-30-2025 21:13"
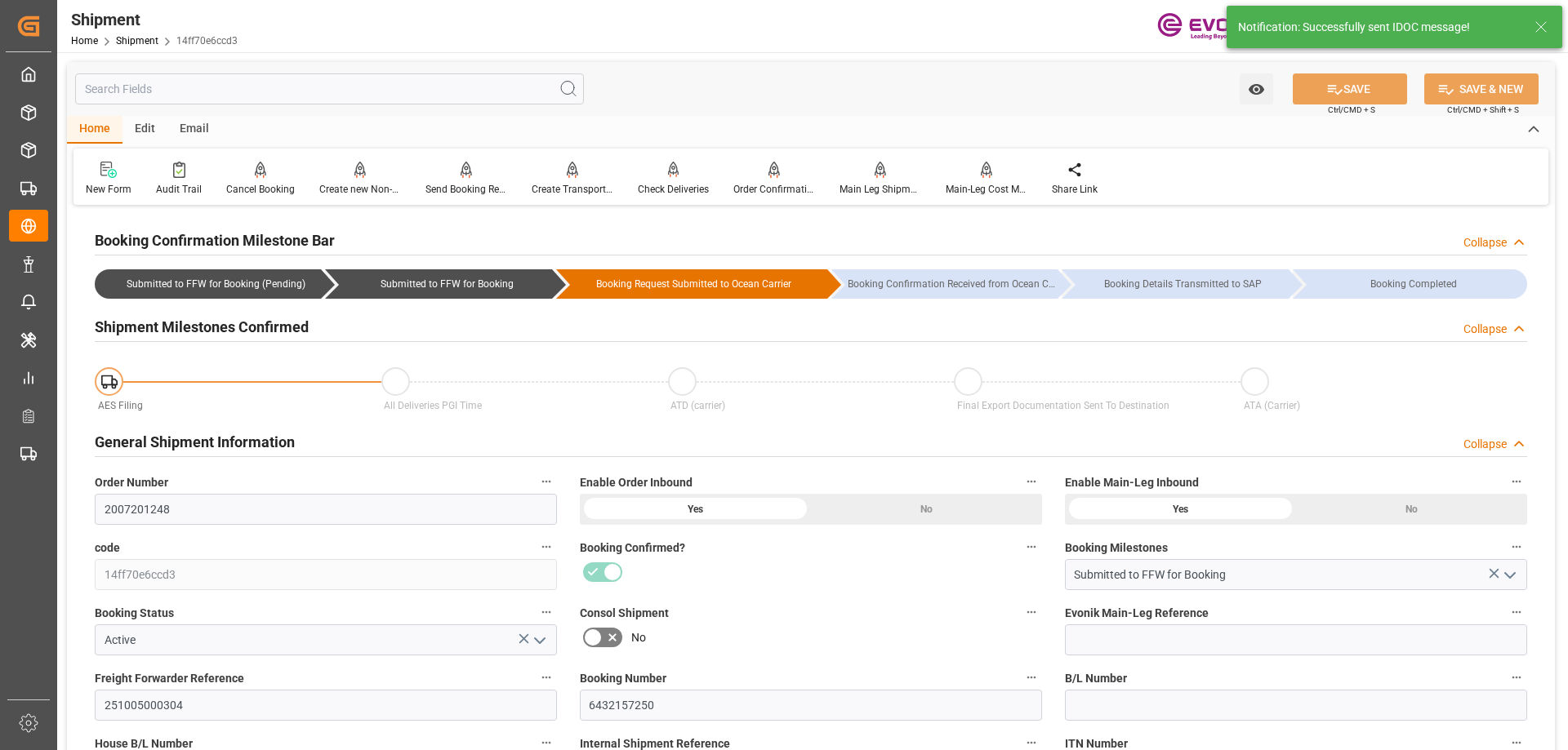
type input "09-30-2025 21:13"
type input "09-30-2025 02:15"
type input "09-30-2025 21:13"
type input "09-30-2025 00:00"
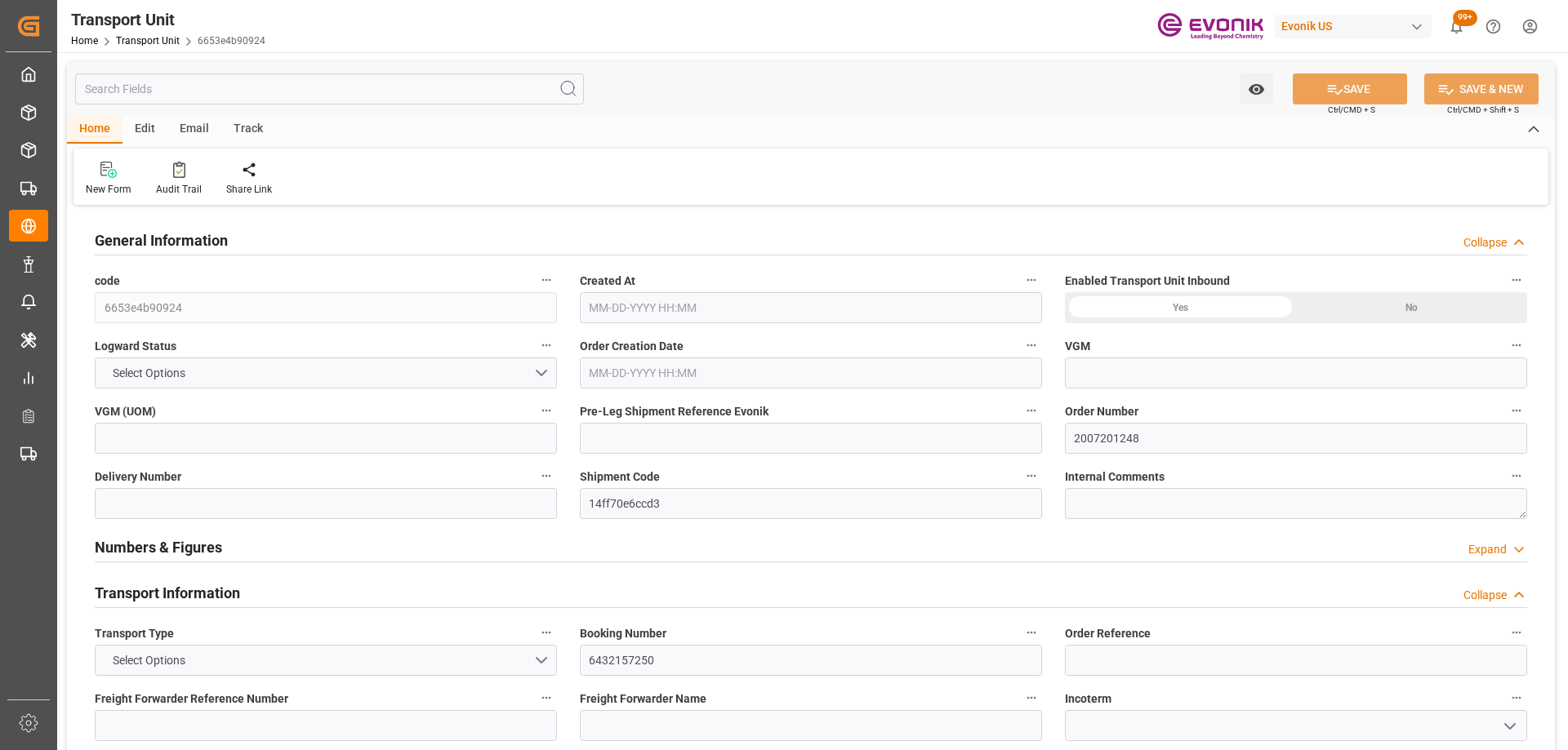
type input "6653e4b90924"
type input "2007201248"
type input "14ff70e6ccd3"
type input "6432157250"
type input "COSU"
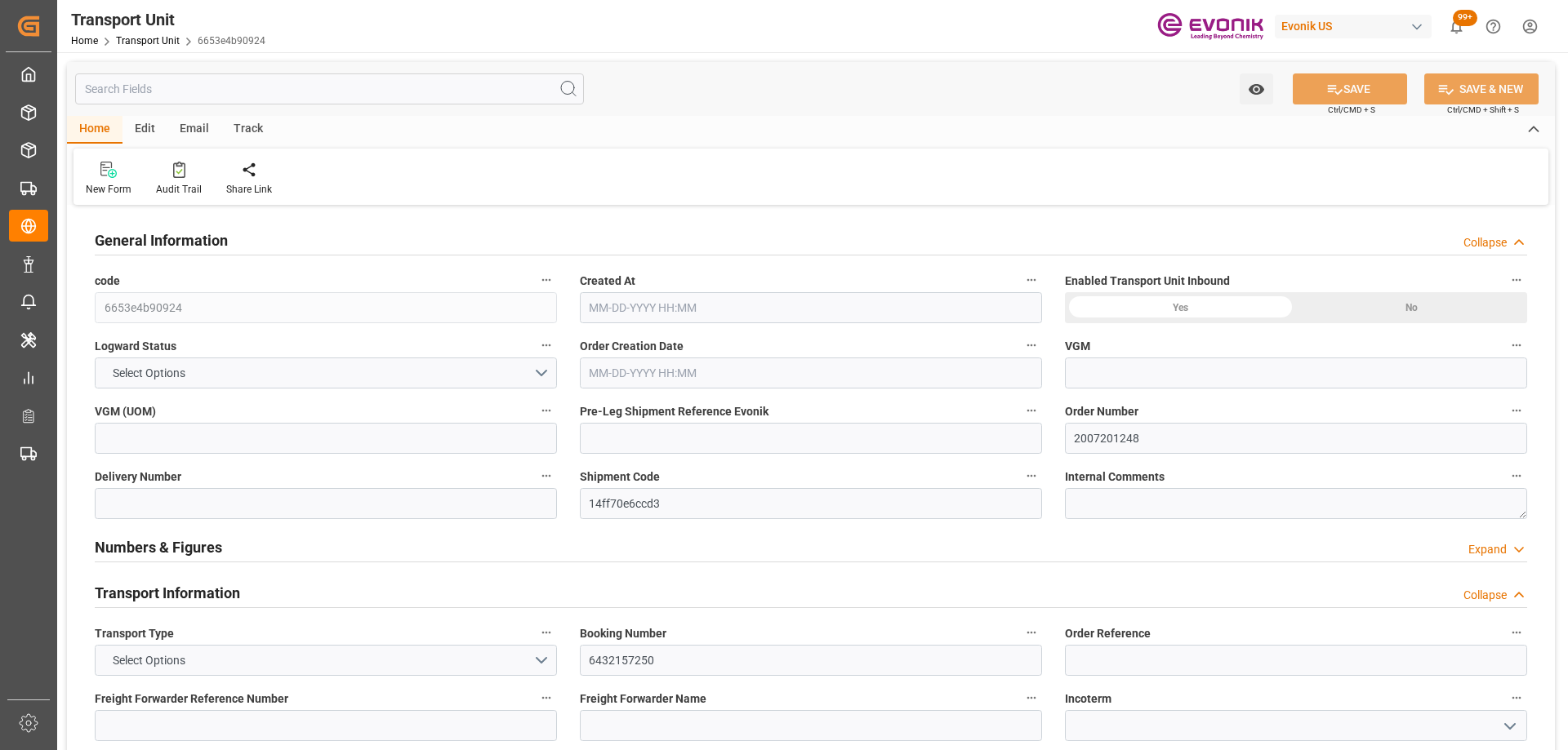
type textarea "77507"
type input "United States"
type textarea "300280"
type input "China"
type input "Houston"
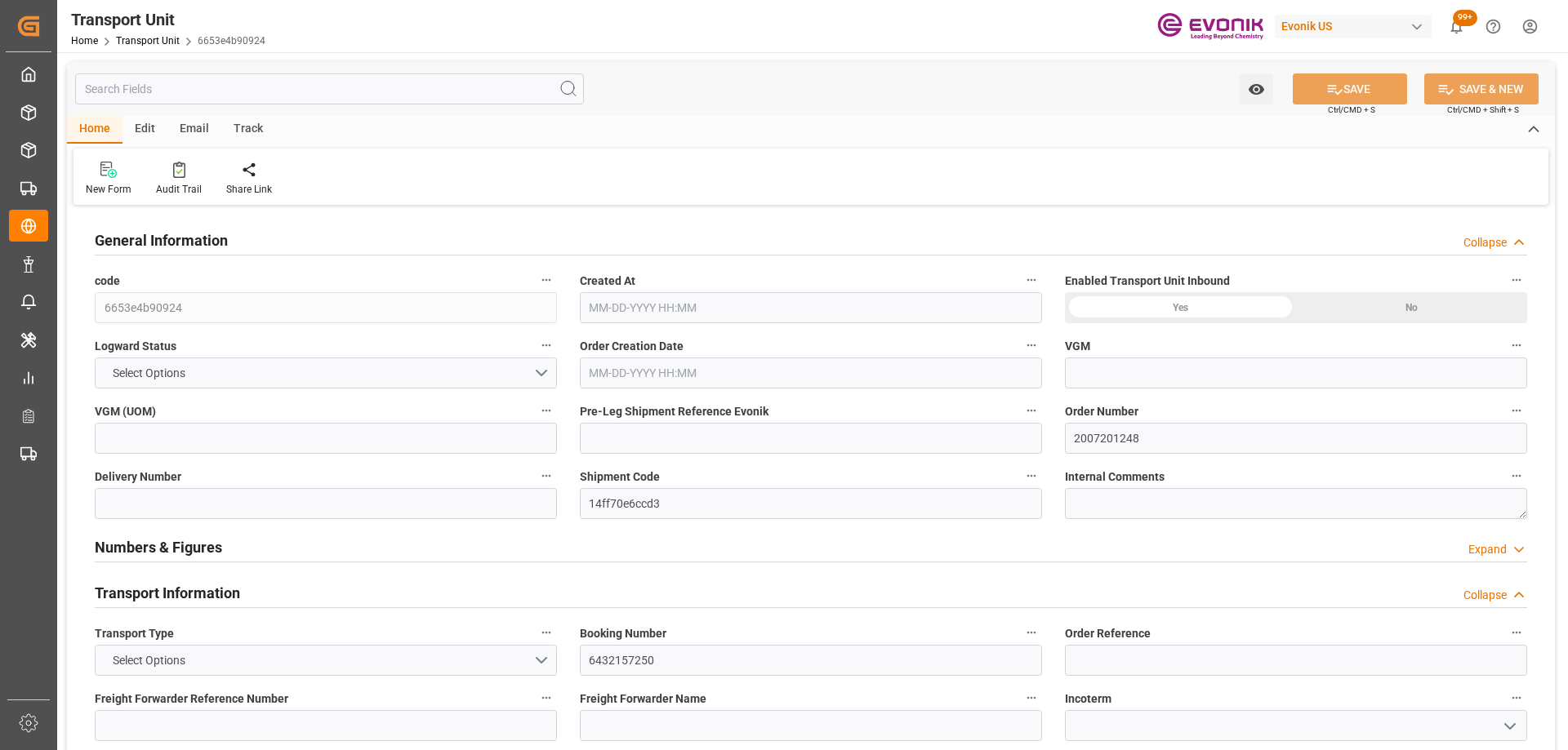
type input "Xingang"
type textarea "No Deliveries found"
type textarea "SP AL Oil Additives"
type input "kg"
type input "Cosco"
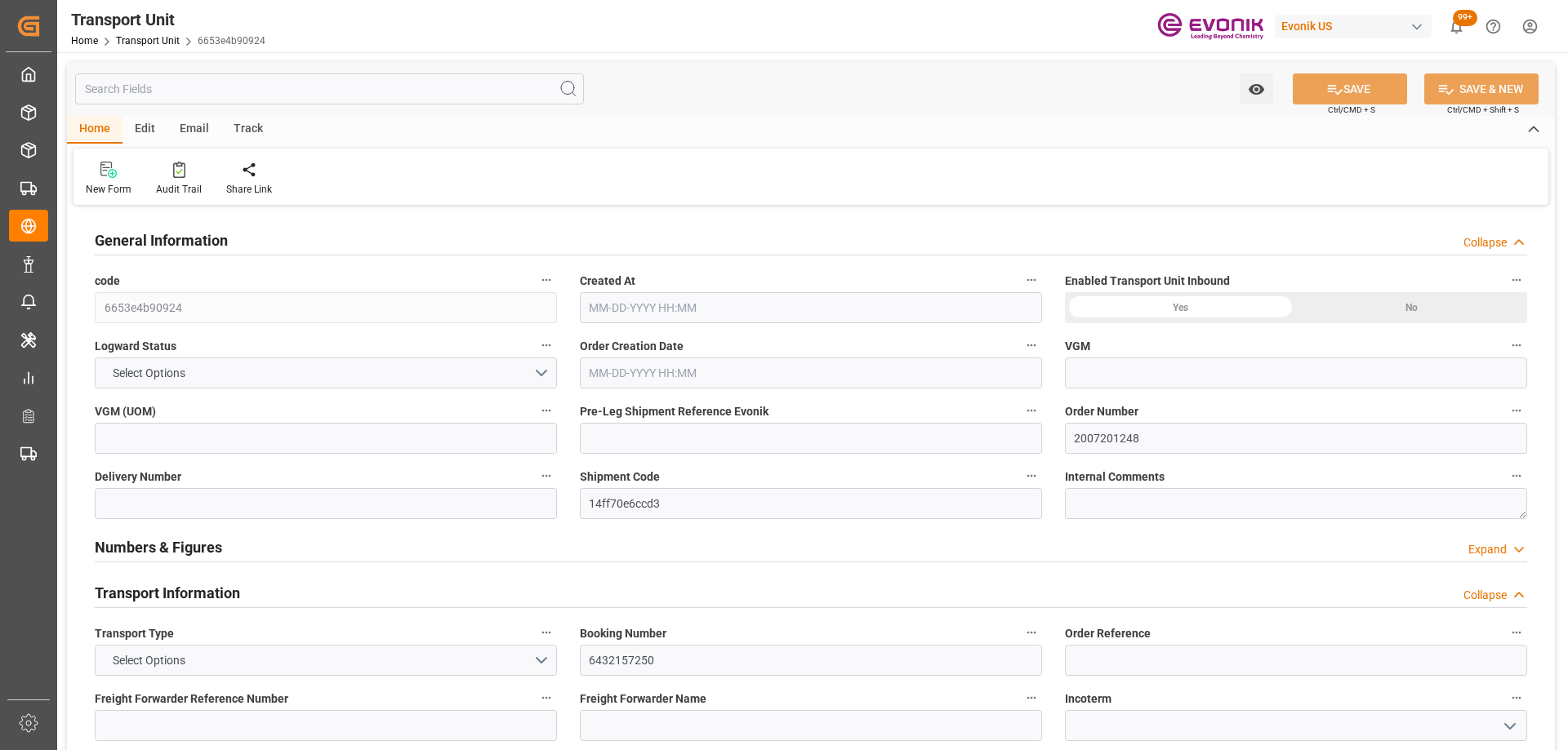
type input "COSCO Shipping Co. Ltd."
type input "USHOU"
type input "CNXGA"
type input "8624"
type input "09-30-2025 02:15"
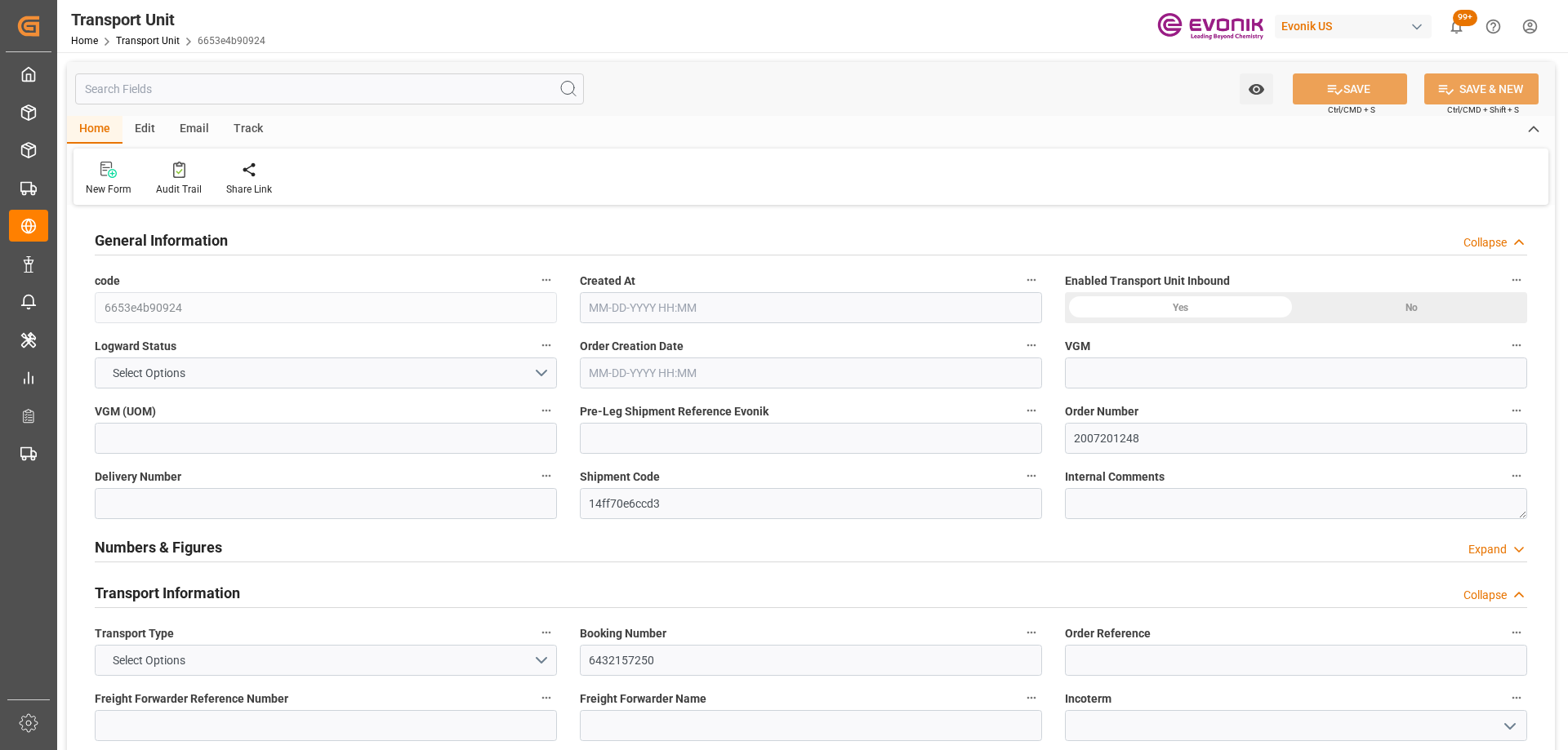
type input "12-14-2025"
type input "10-21-2025 00:00"
type input "12-02-2025 00:00"
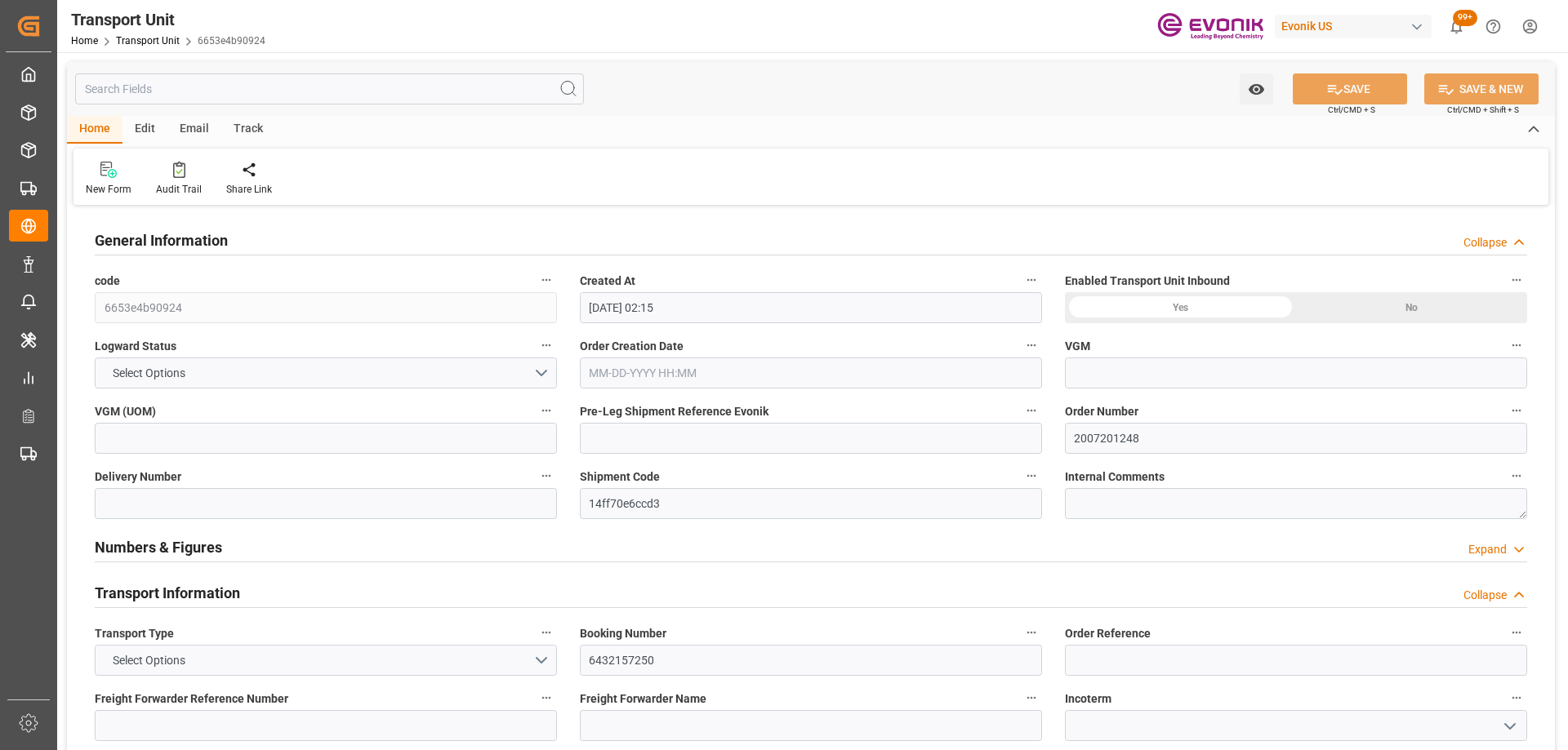
type input "10-15-2025 00:00"
click at [201, 91] on input "text" at bounding box center [329, 89] width 509 height 31
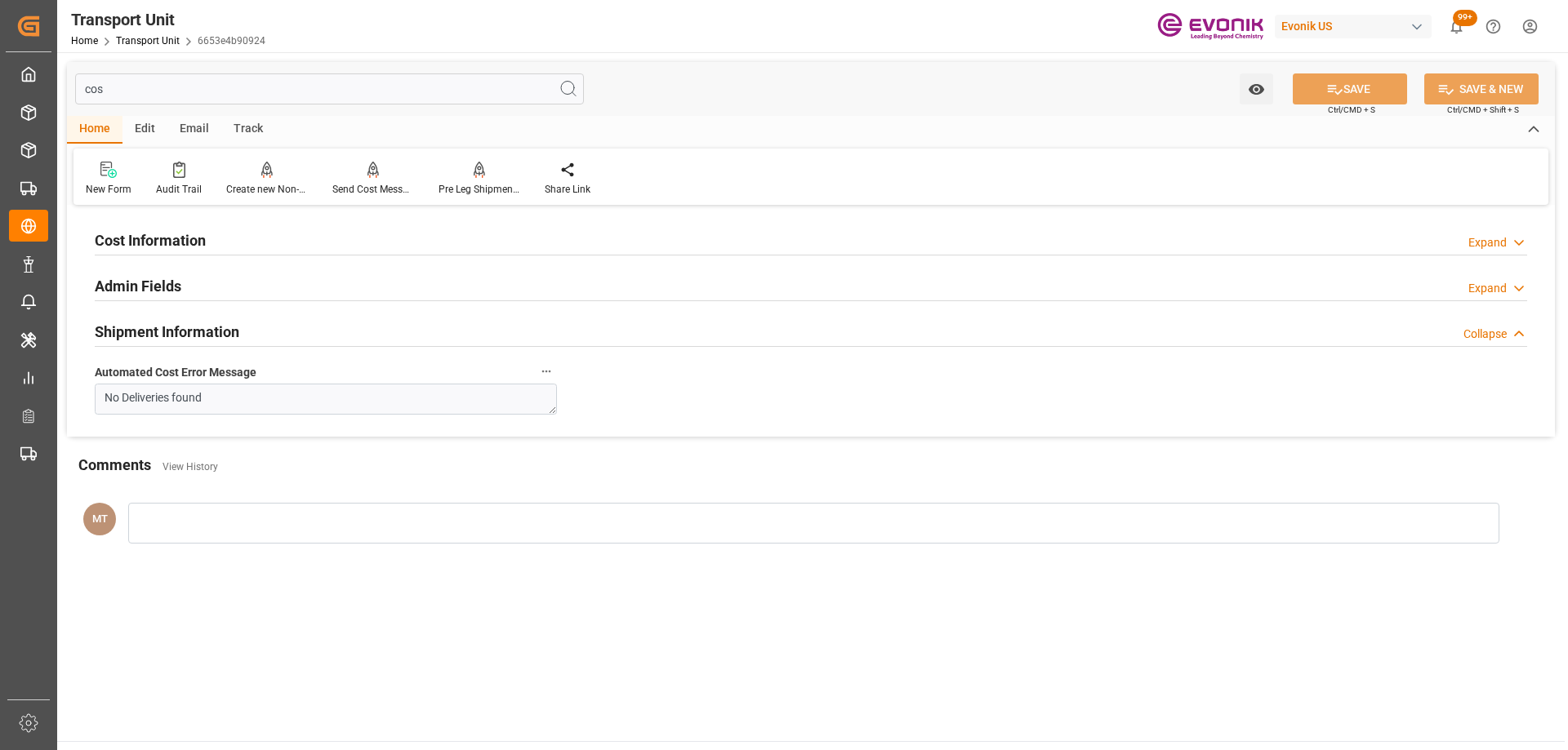
type input "cos"
click at [205, 233] on h2 "Cost Information" at bounding box center [151, 240] width 111 height 22
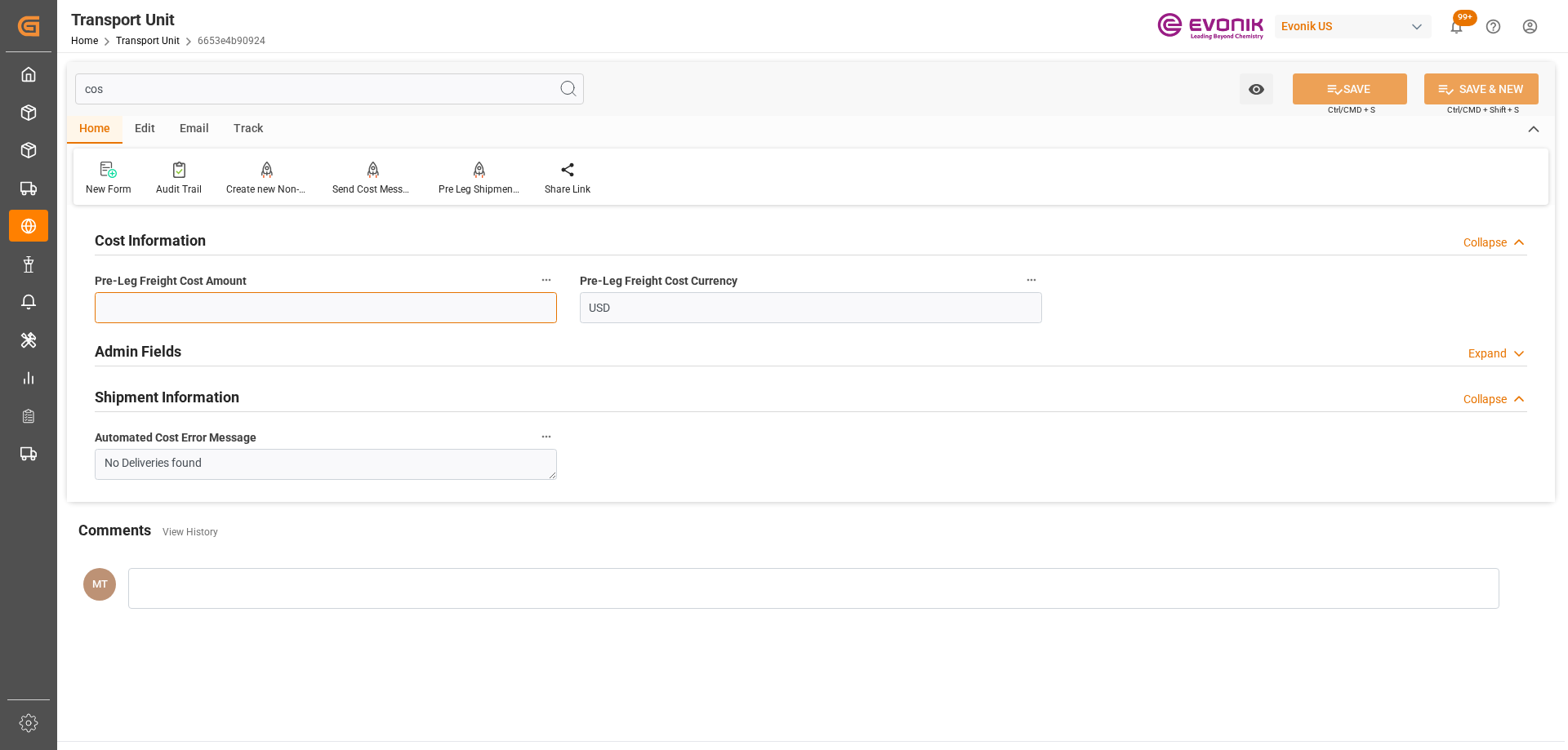
click at [319, 303] on input "text" at bounding box center [326, 308] width 462 height 31
type input "400"
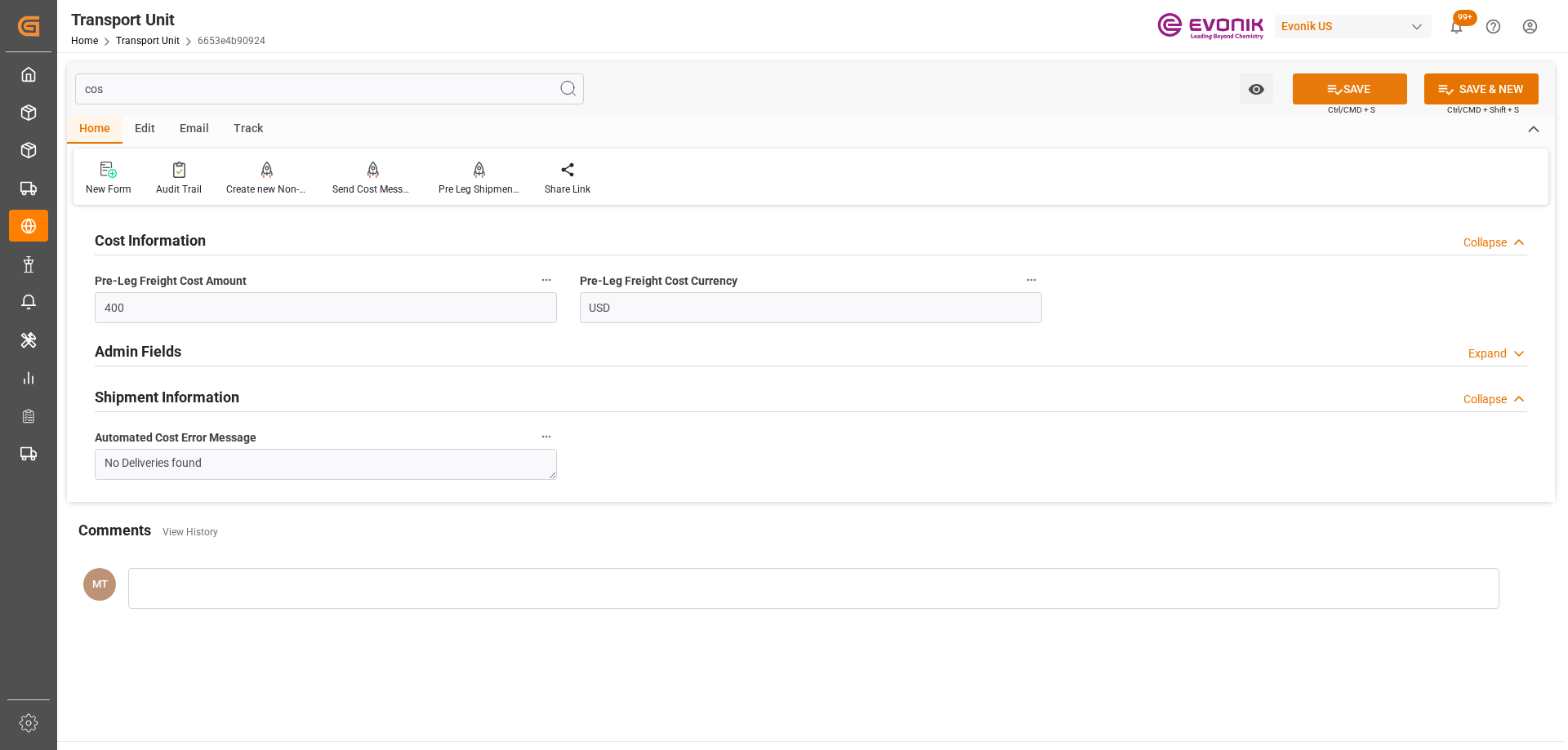
click at [1320, 88] on button "SAVE" at bounding box center [1350, 89] width 115 height 31
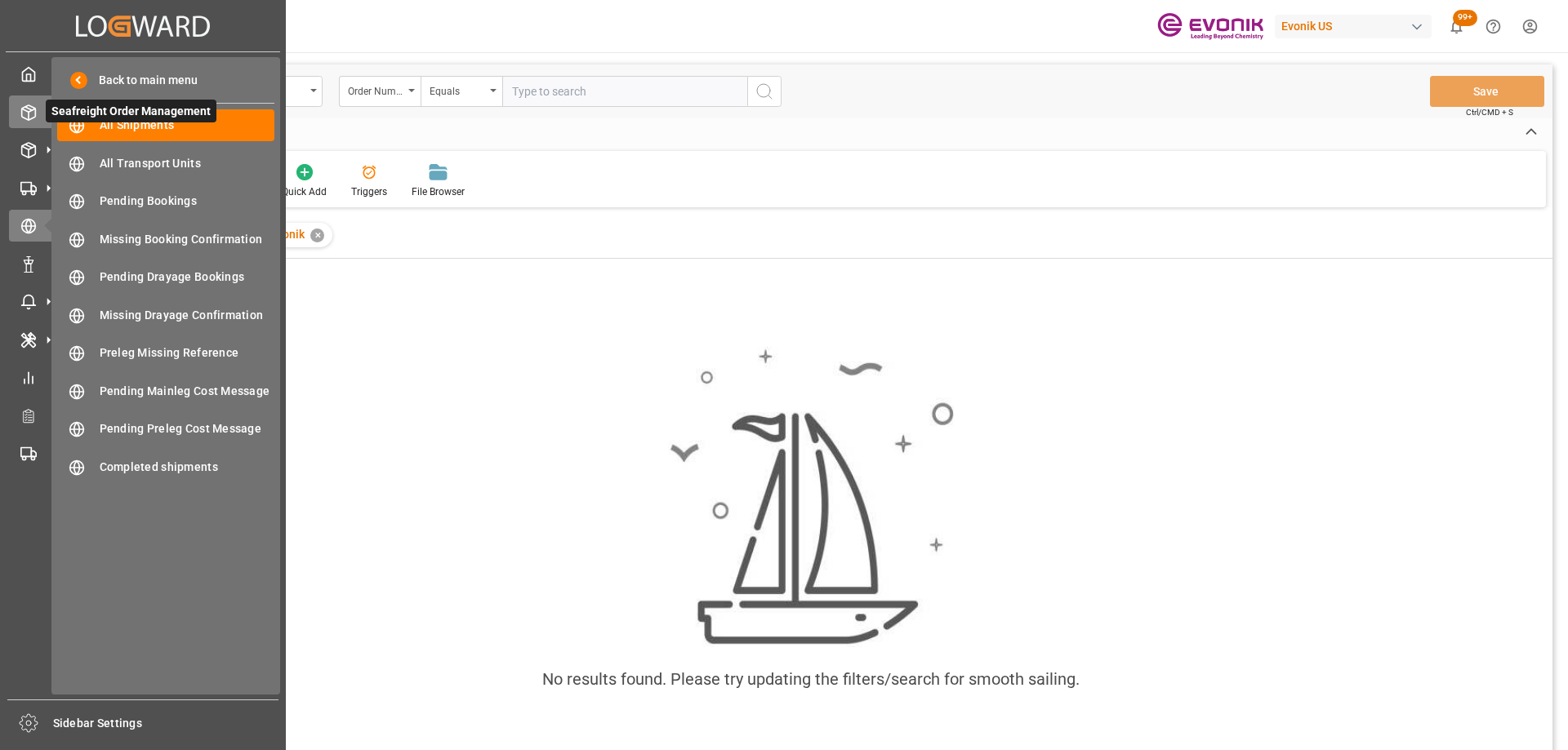
click at [33, 115] on icon at bounding box center [29, 113] width 16 height 16
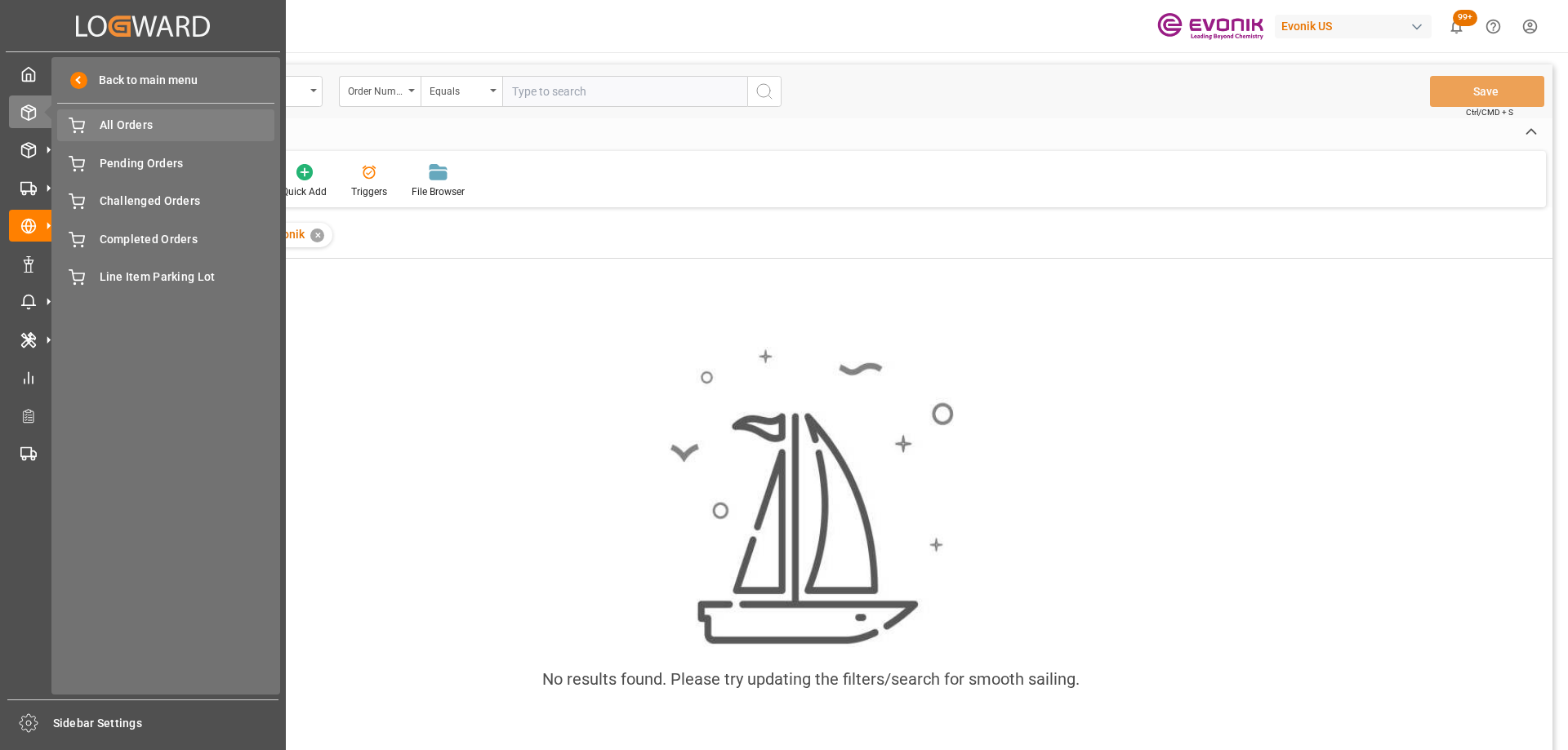
click at [182, 131] on span "All Orders" at bounding box center [188, 125] width 175 height 17
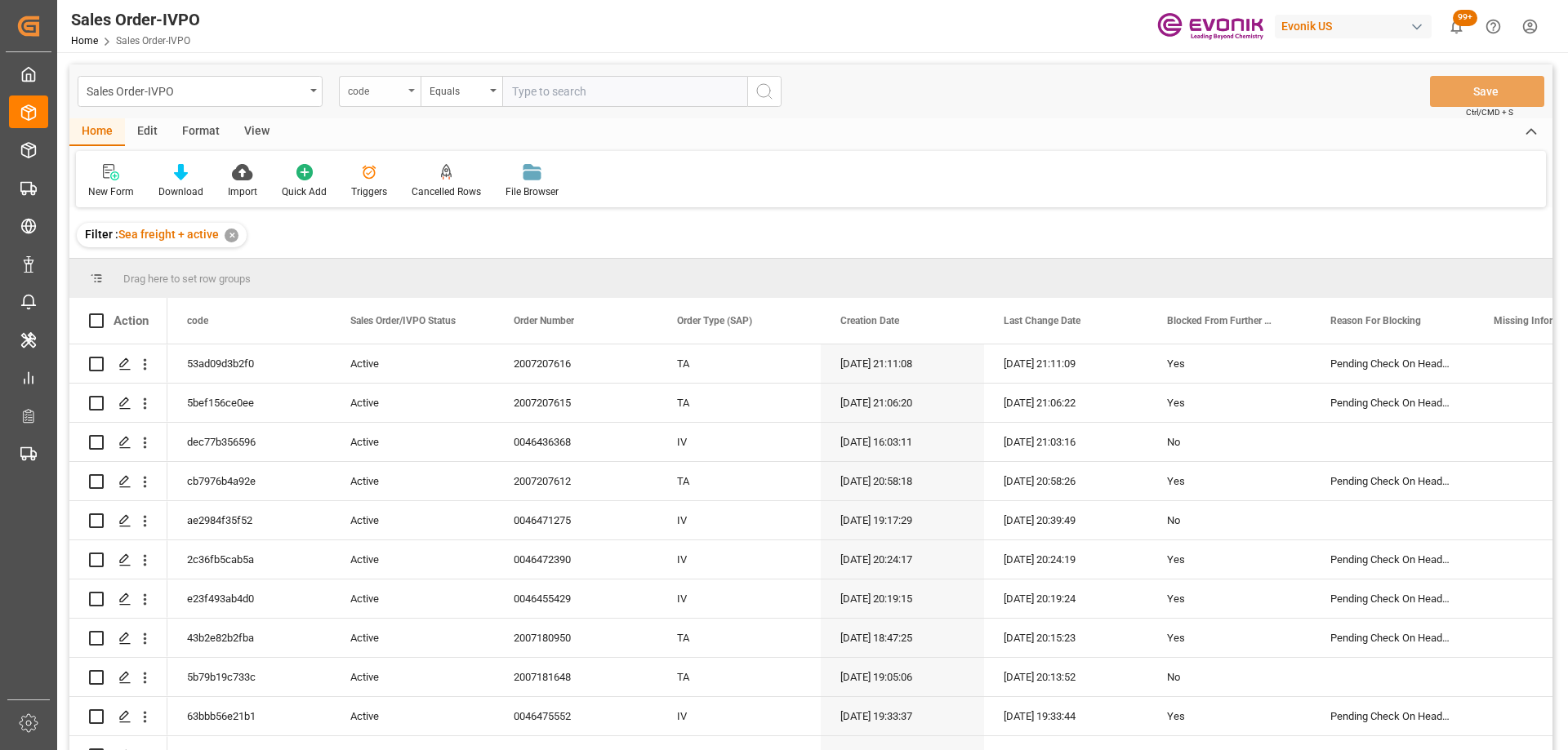
click at [392, 97] on div "code" at bounding box center [376, 89] width 56 height 19
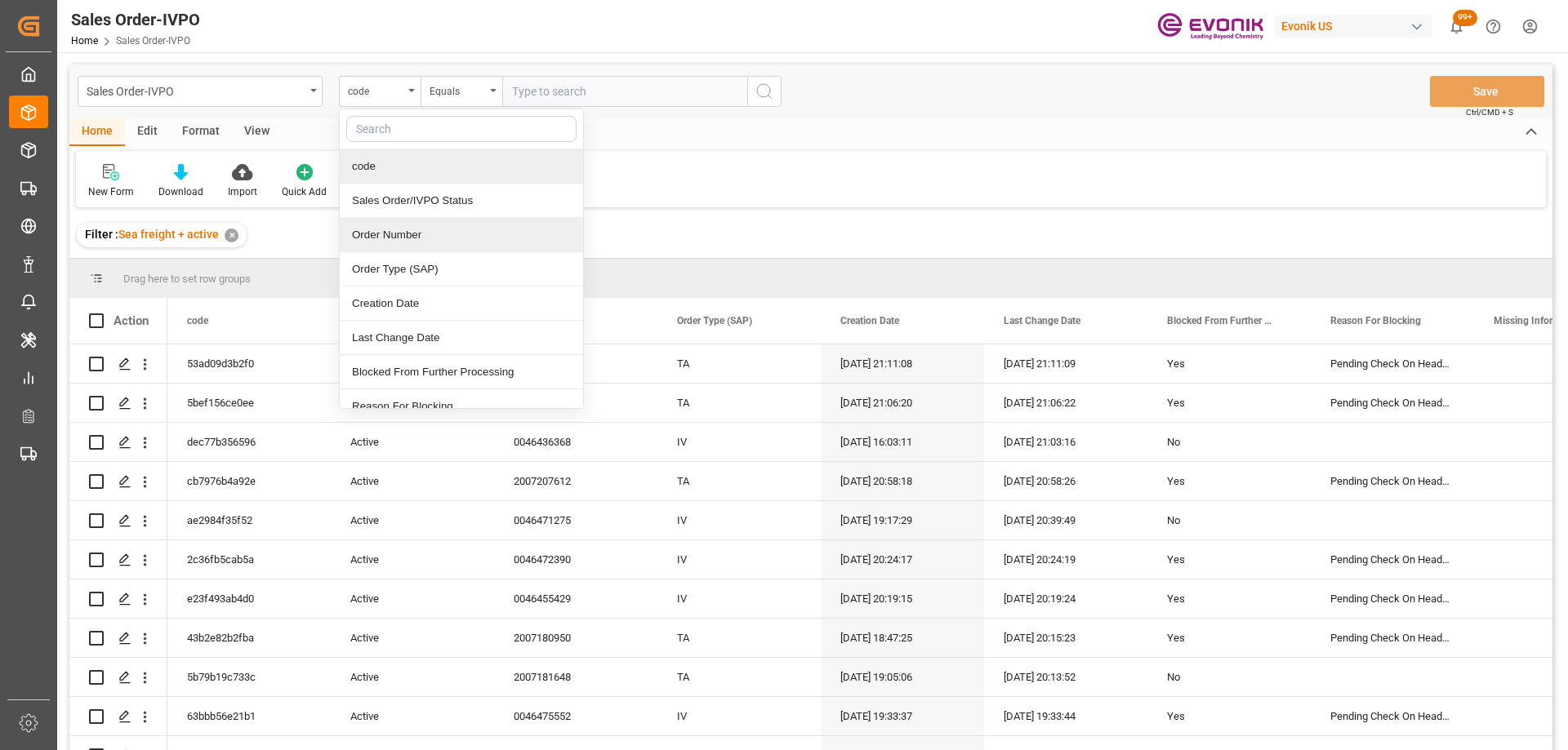
click at [390, 237] on div "Order Number" at bounding box center [461, 235] width 243 height 34
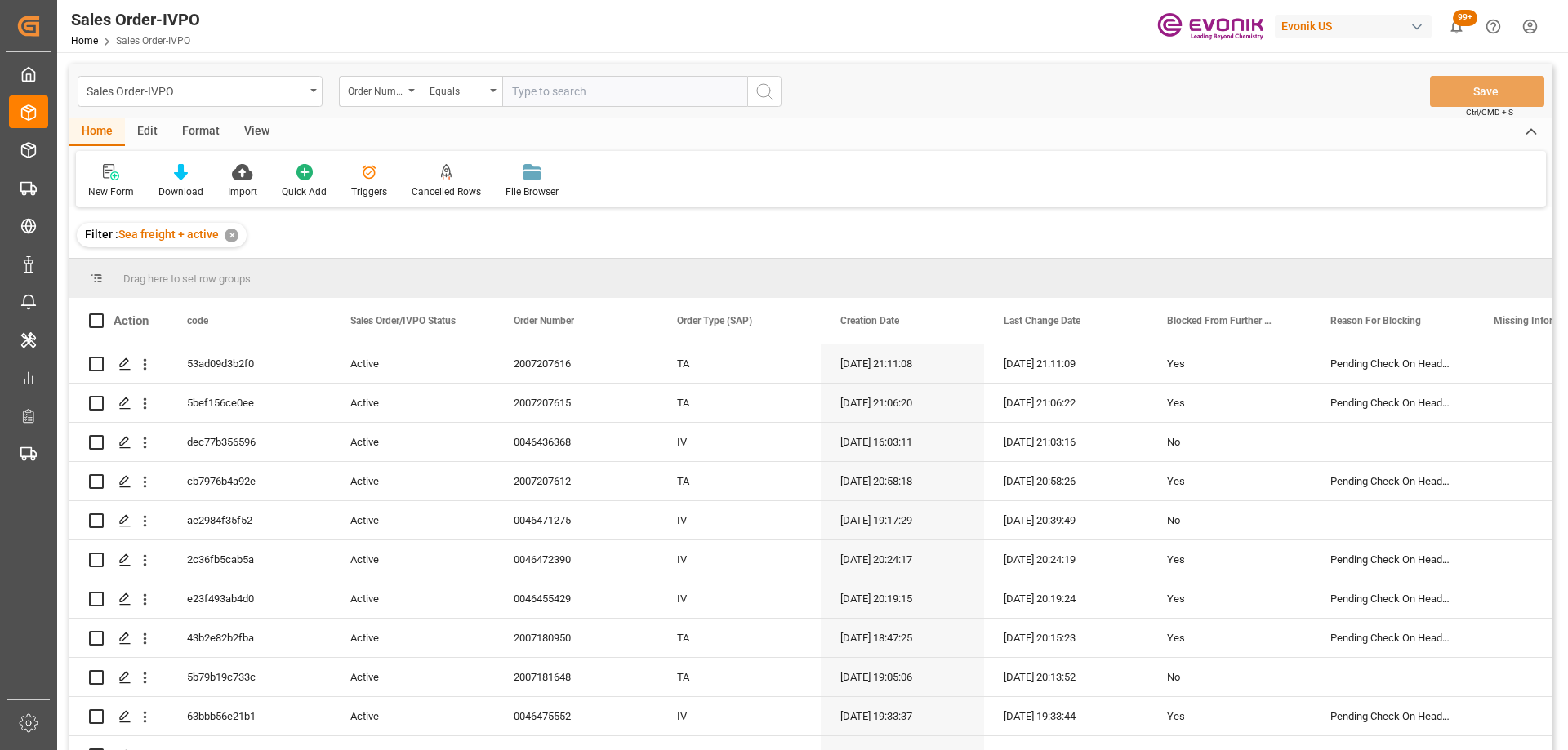
click at [519, 88] on input "text" at bounding box center [624, 92] width 245 height 31
paste input "0046469877"
type input "0046469877"
